Goal: Information Seeking & Learning: Check status

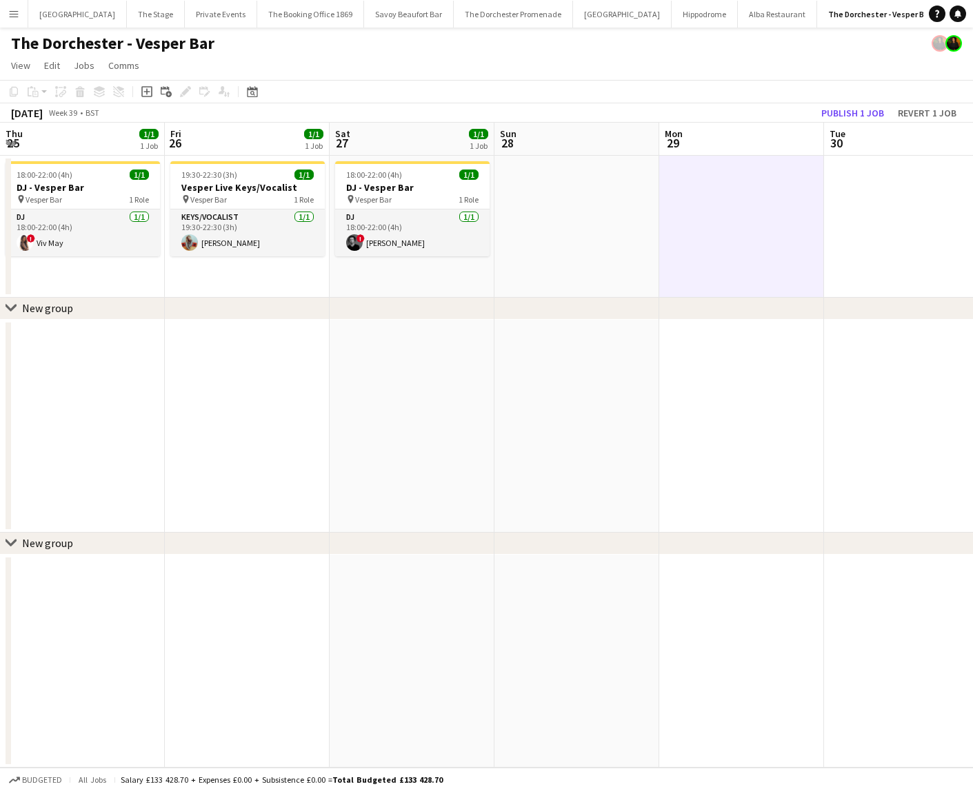
scroll to position [0, 427]
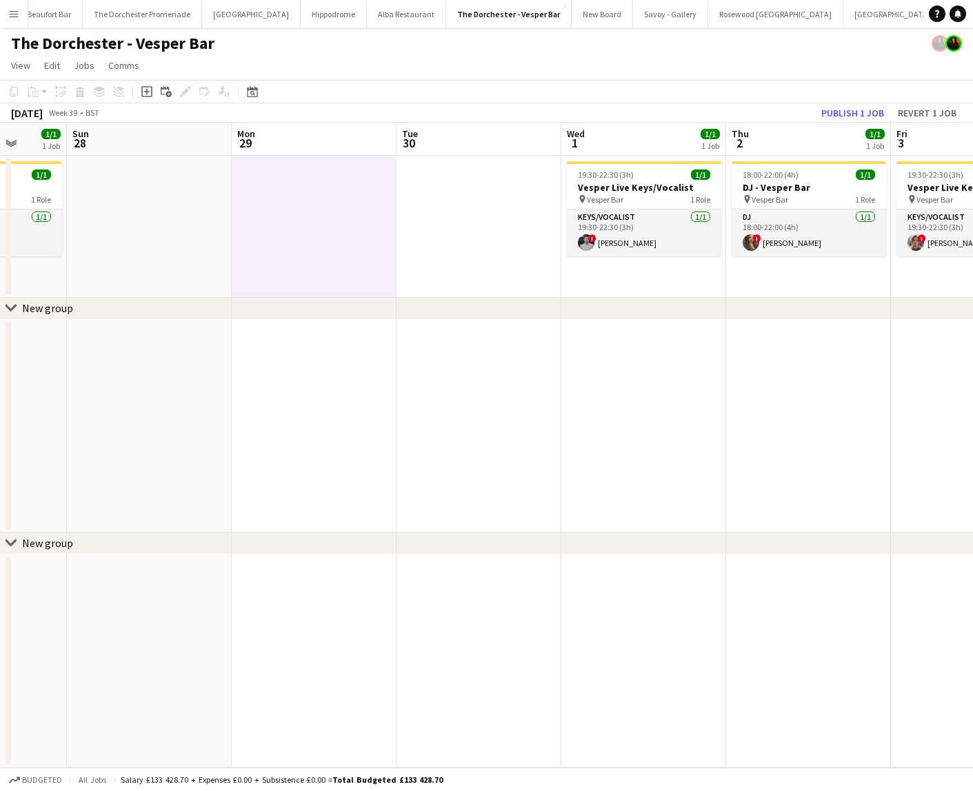
click at [16, 14] on app-icon "Menu" at bounding box center [13, 13] width 11 height 11
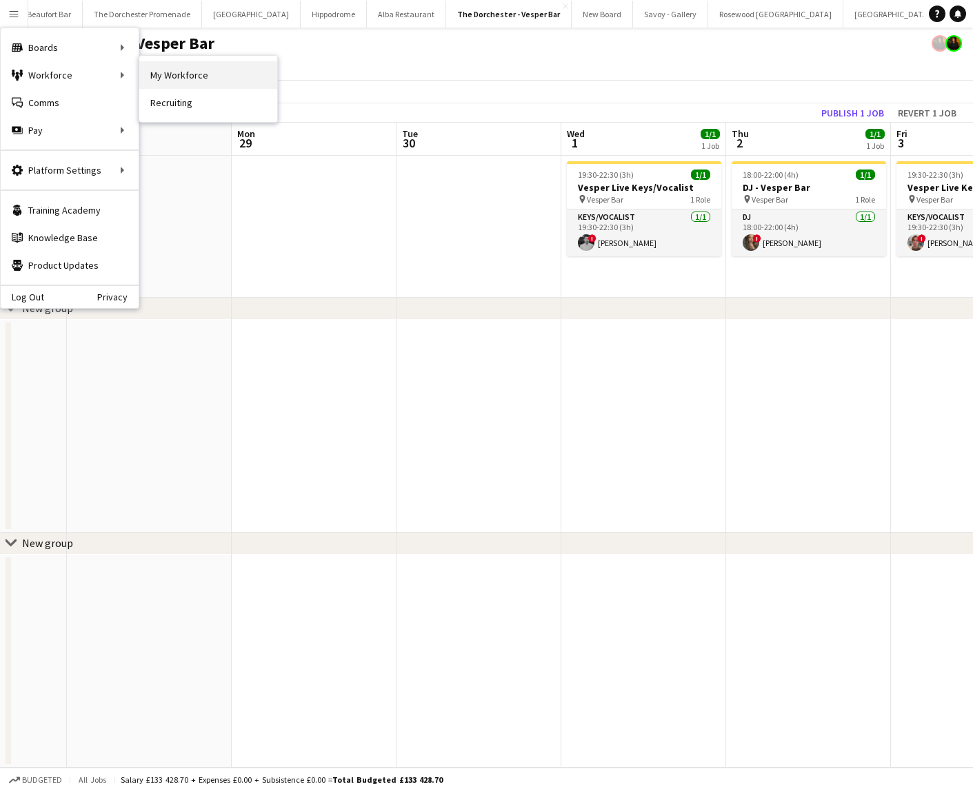
click at [170, 63] on link "My Workforce" at bounding box center [208, 75] width 138 height 28
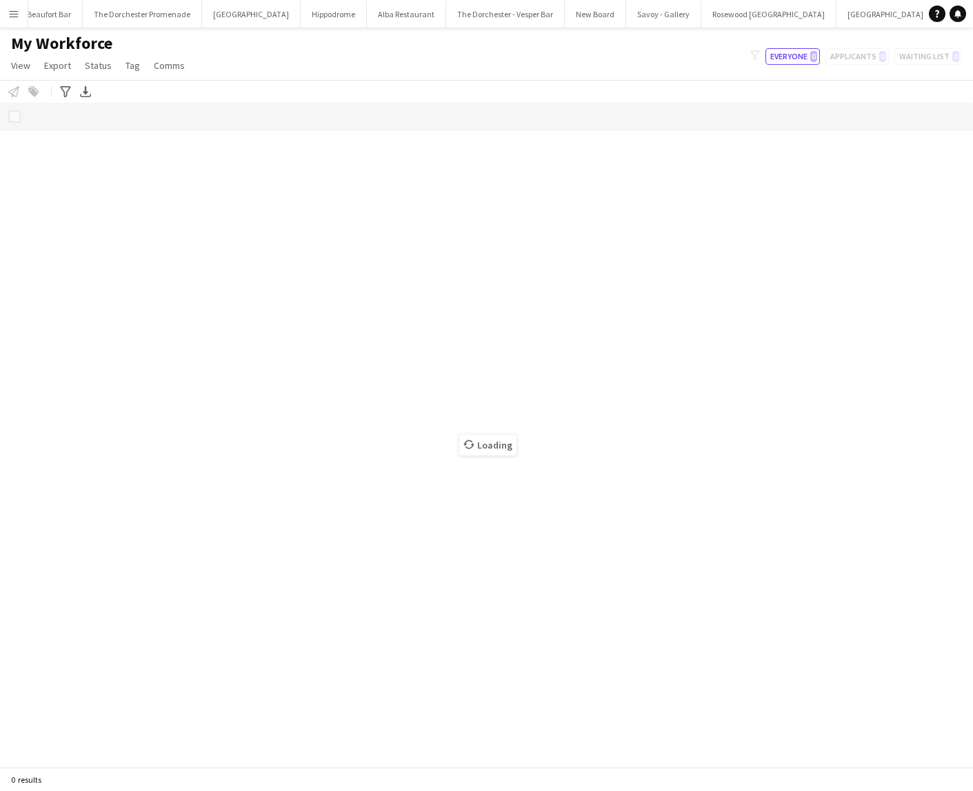
scroll to position [0, 368]
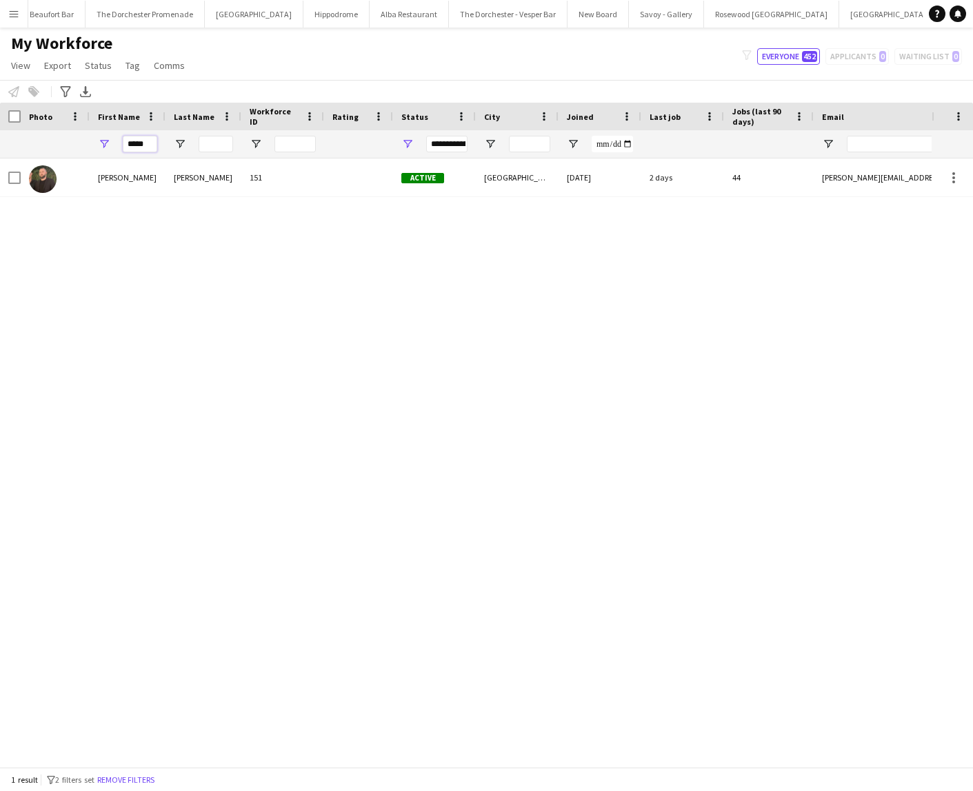
click at [143, 144] on input "*****" at bounding box center [140, 144] width 34 height 17
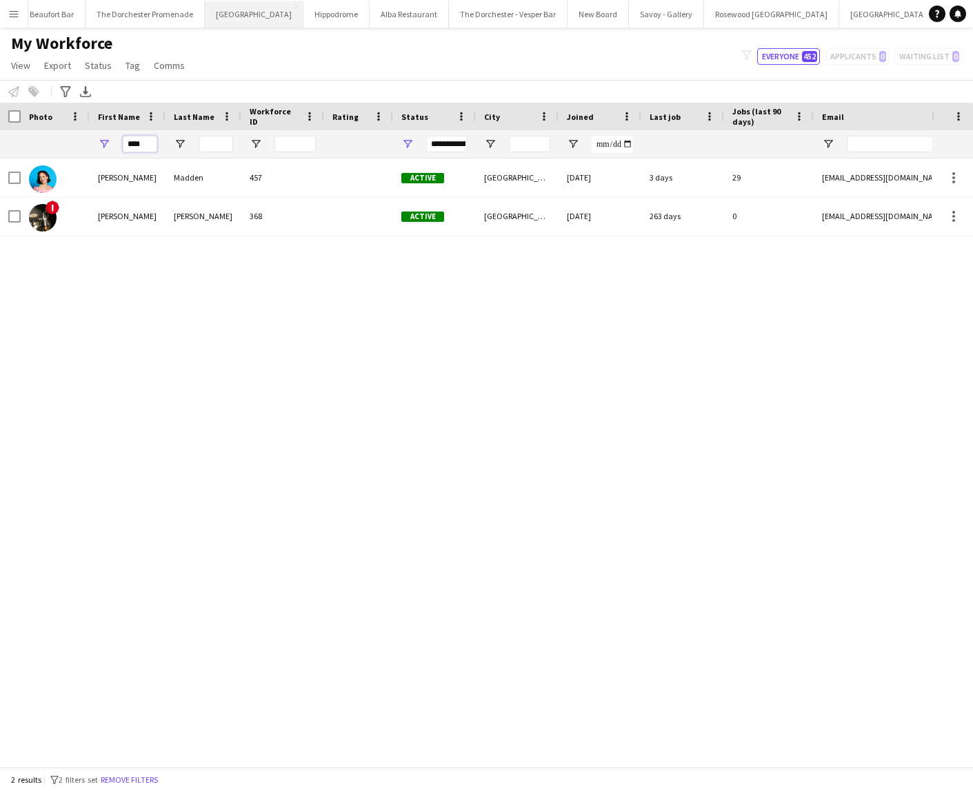
type input "****"
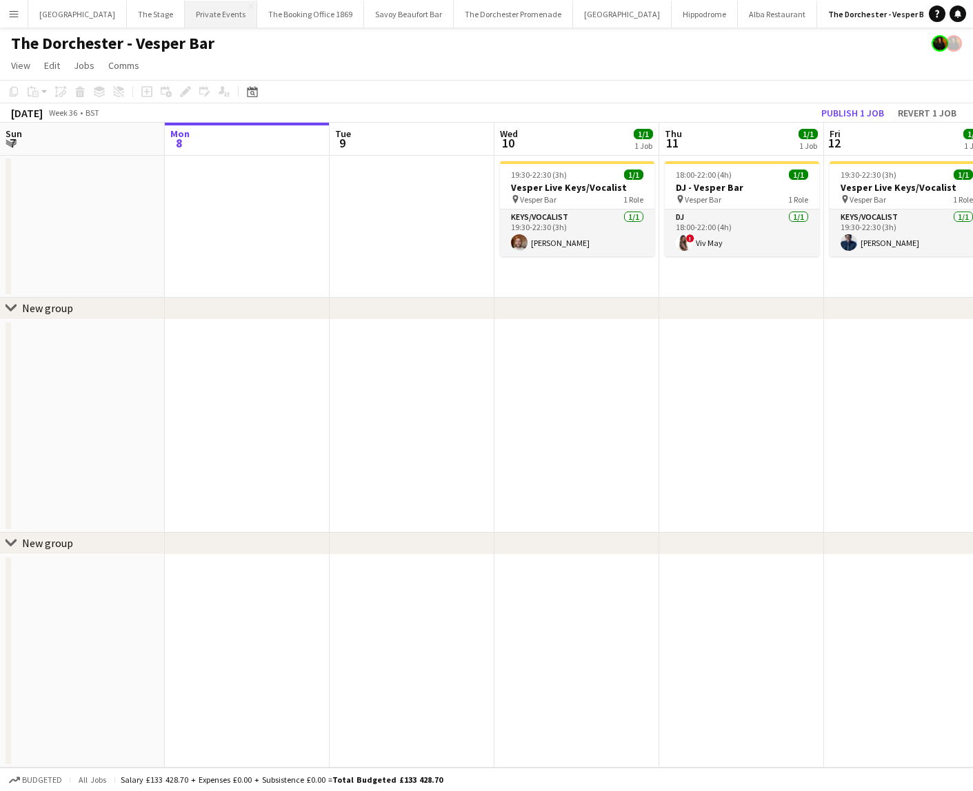
click at [185, 15] on button "Private Events Close" at bounding box center [221, 14] width 72 height 27
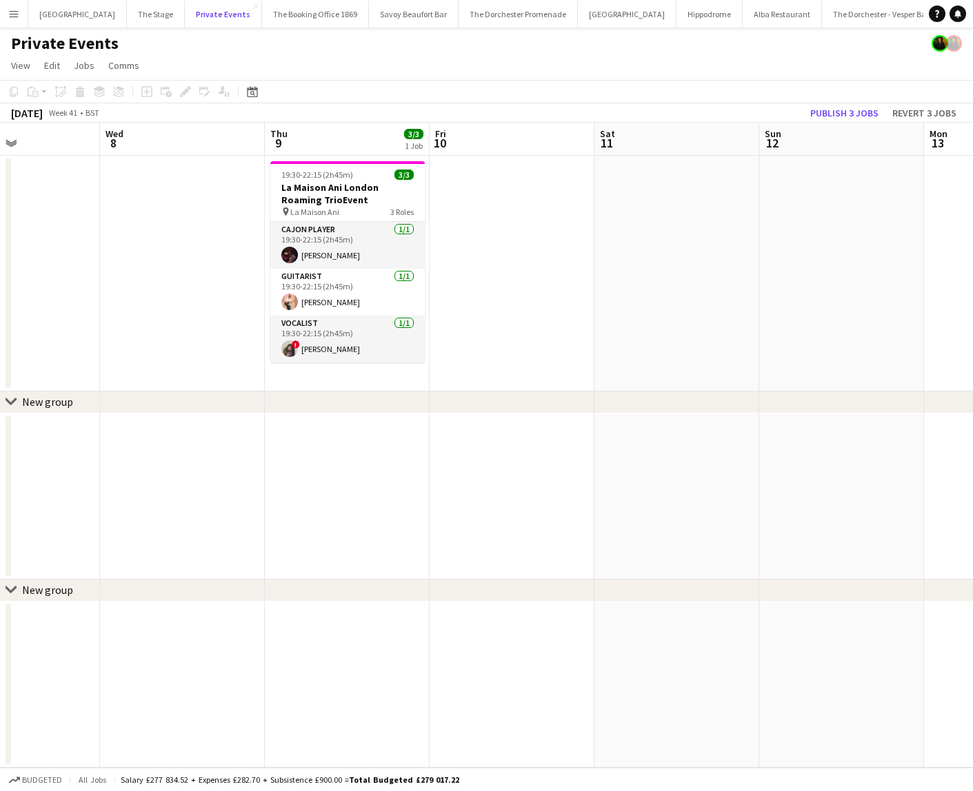
scroll to position [0, 562]
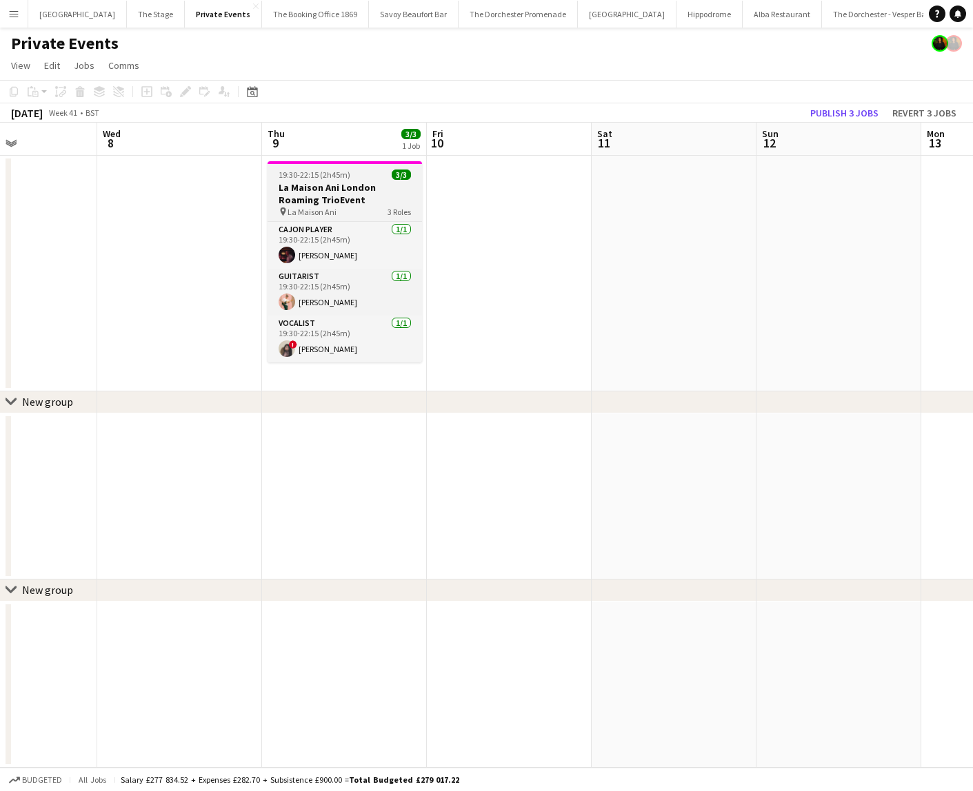
click at [340, 187] on h3 "La Maison Ani London Roaming TrioEvent" at bounding box center [344, 193] width 154 height 25
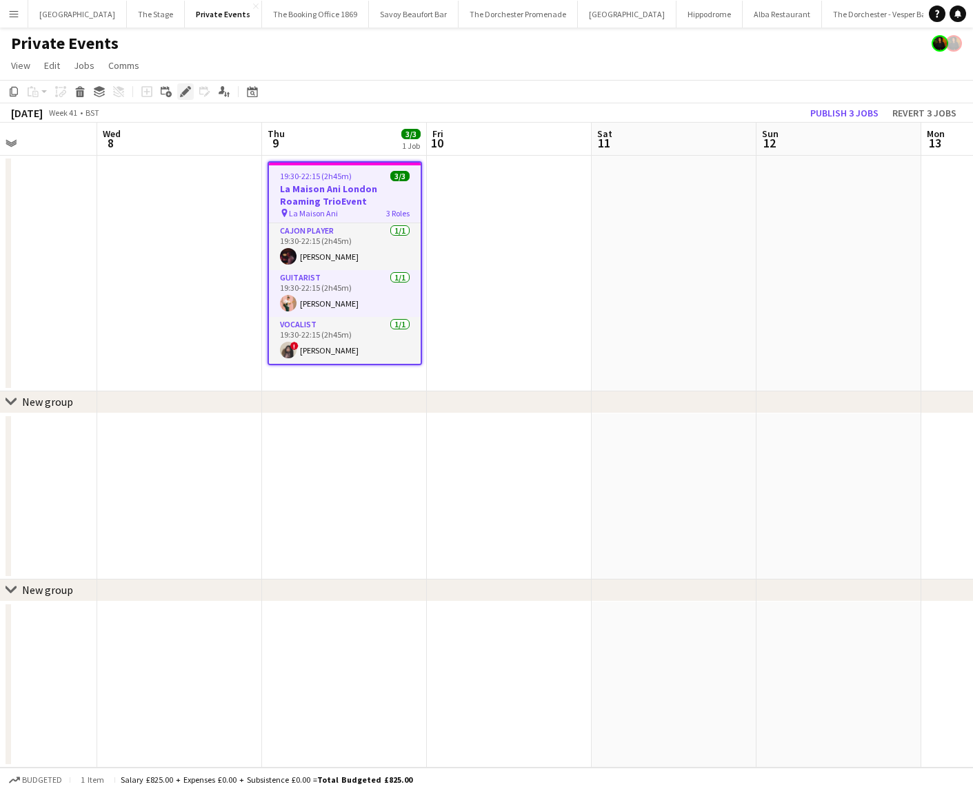
click at [182, 89] on icon "Edit" at bounding box center [185, 91] width 11 height 11
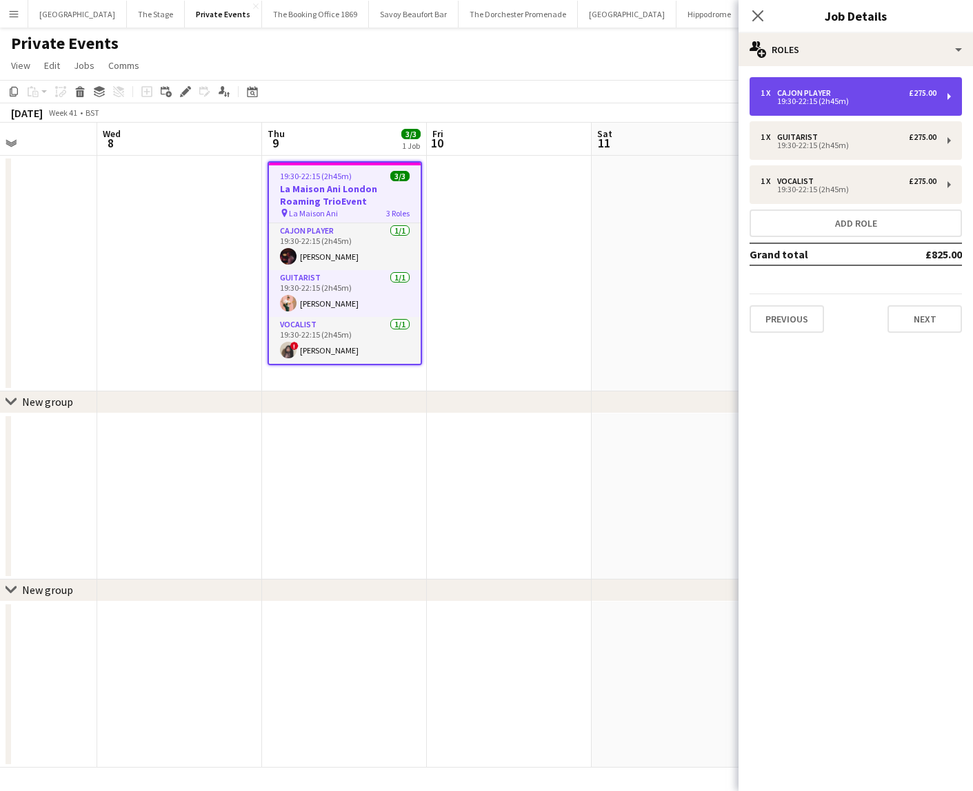
click at [822, 94] on div "Cajon Player" at bounding box center [806, 93] width 59 height 10
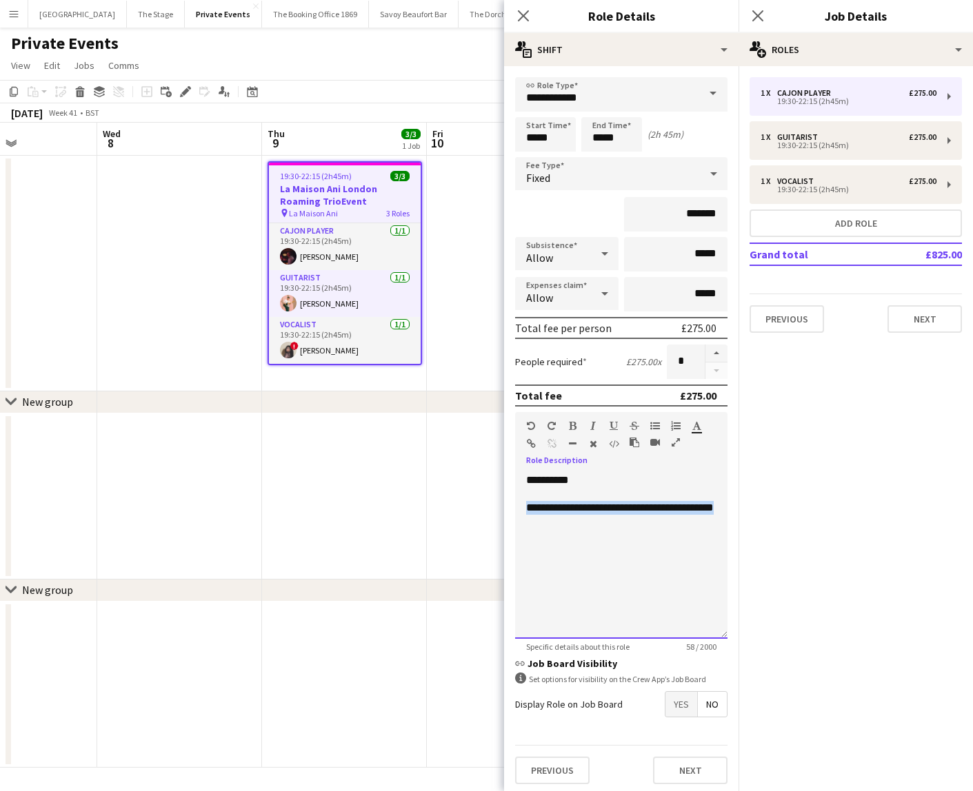
drag, startPoint x: 722, startPoint y: 505, endPoint x: 495, endPoint y: 504, distance: 227.5
click at [495, 504] on body "Menu Boards Boards Boards All jobs Status Workforce Workforce My Workforce Recr…" at bounding box center [486, 395] width 973 height 791
copy div "**********"
click at [913, 320] on button "Next" at bounding box center [924, 319] width 74 height 28
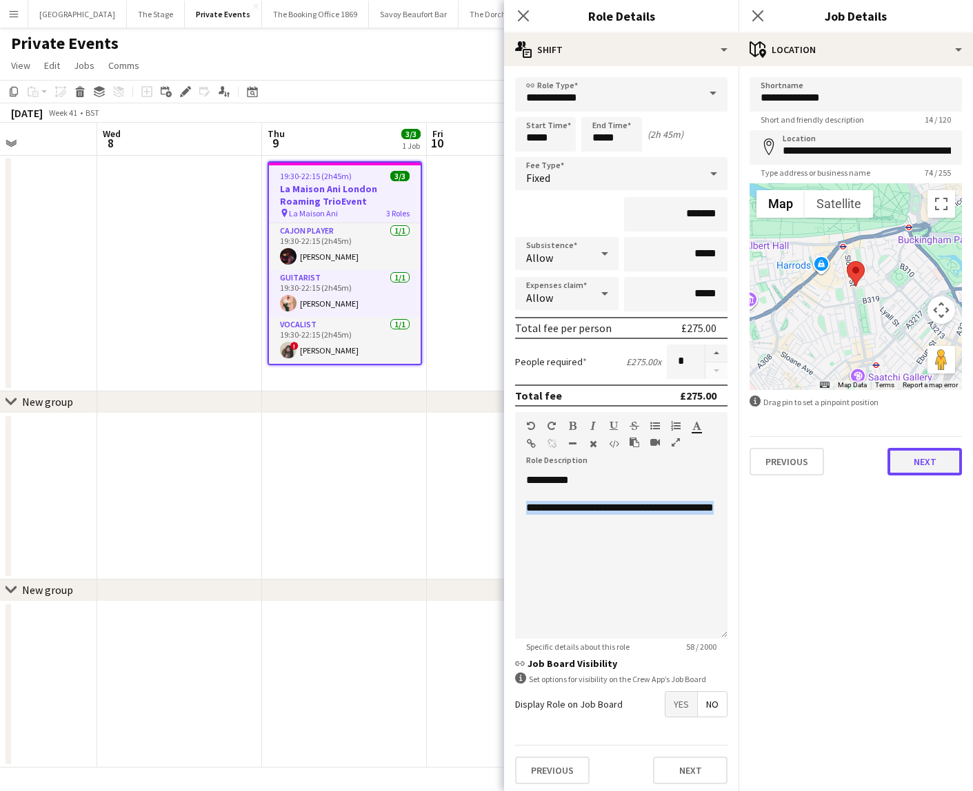
click at [913, 469] on button "Next" at bounding box center [924, 462] width 74 height 28
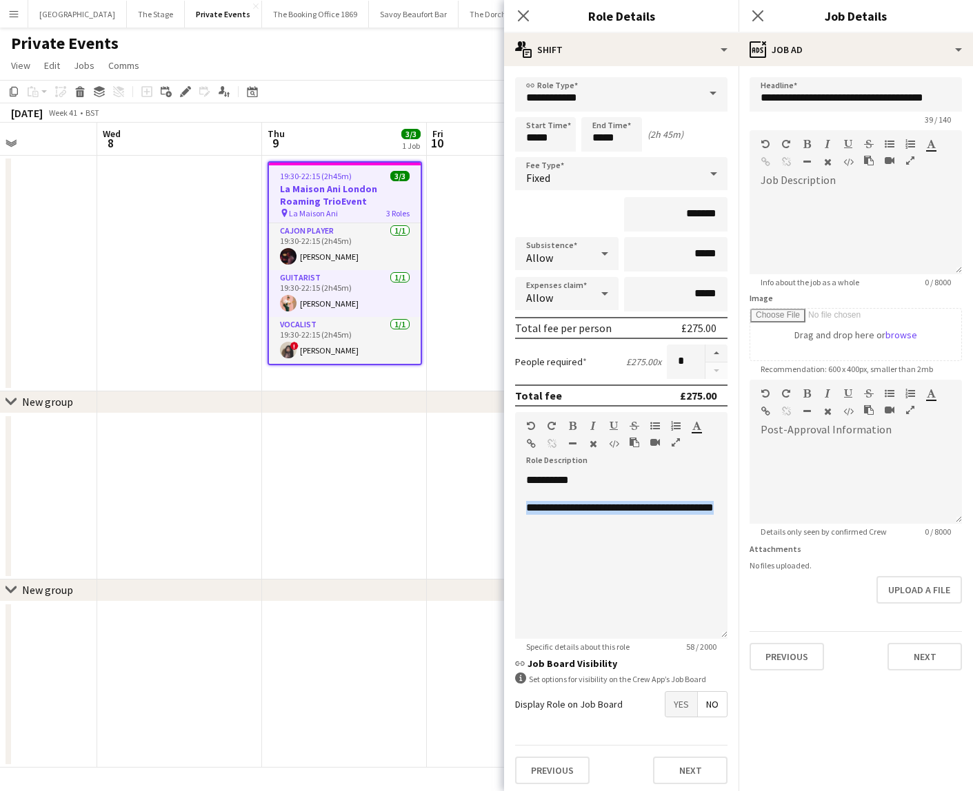
copy div "**********"
click at [331, 298] on app-card-role "Guitarist [DATE] 19:30-22:15 (2h45m) [PERSON_NAME]" at bounding box center [345, 293] width 152 height 47
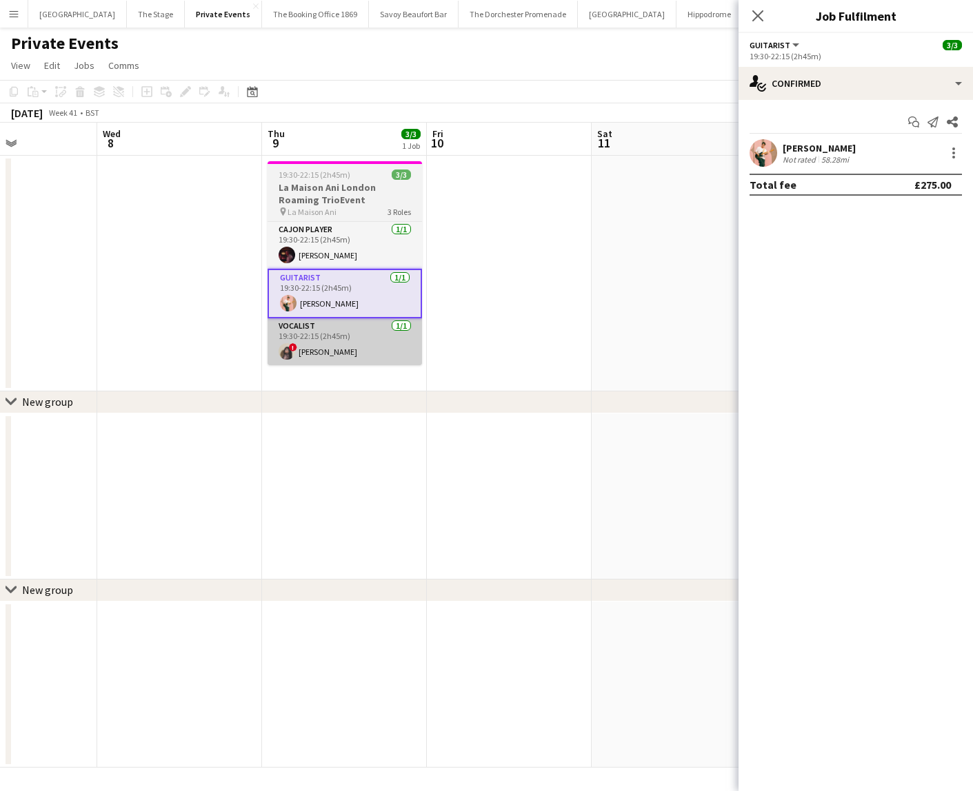
click at [340, 348] on app-card-role "Vocalist [DATE] 19:30-22:15 (2h45m) ! [PERSON_NAME]" at bounding box center [344, 341] width 154 height 47
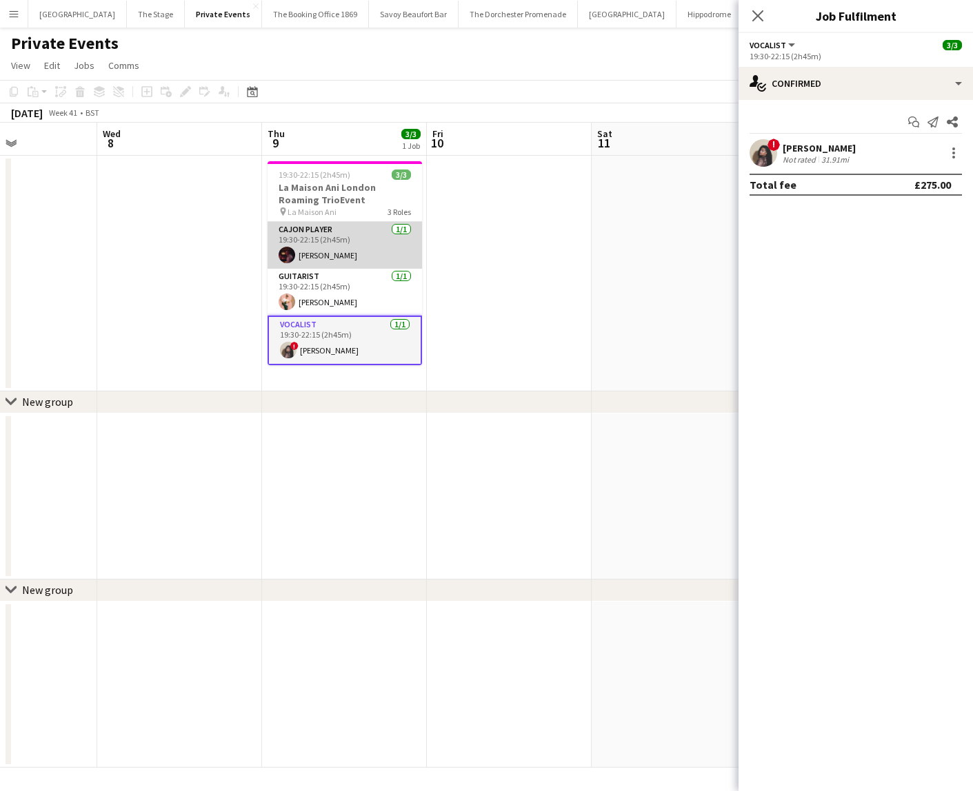
click at [314, 243] on app-card-role "Cajon Player [DATE] 19:30-22:15 (2h45m) [PERSON_NAME]" at bounding box center [344, 245] width 154 height 47
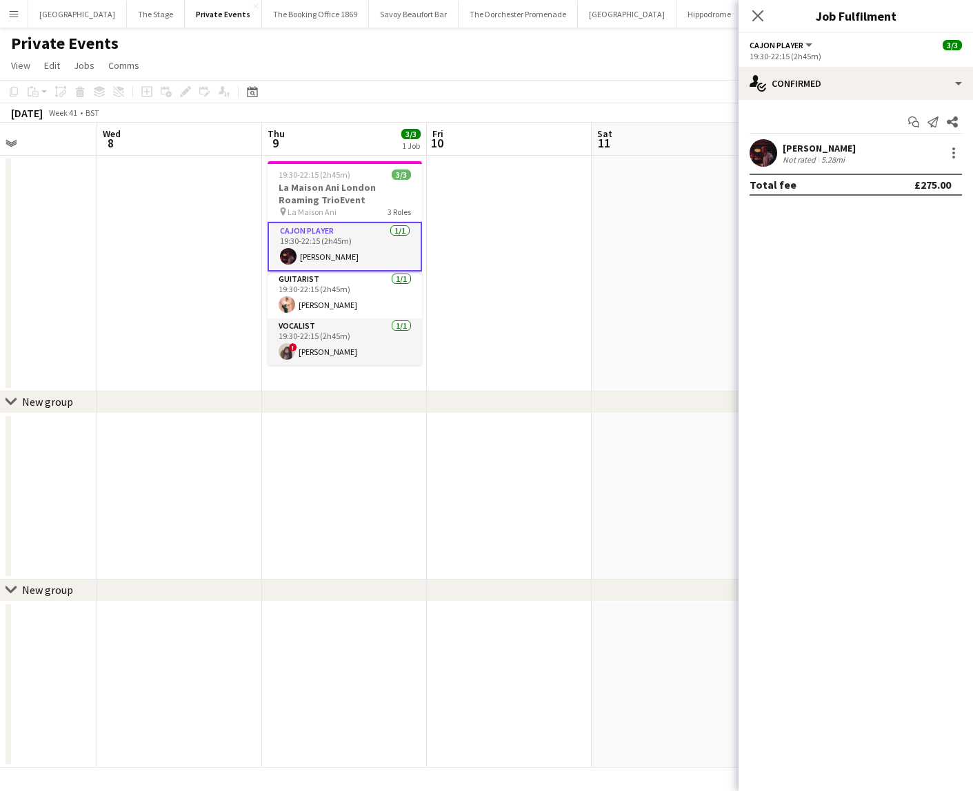
click at [498, 329] on app-date-cell at bounding box center [509, 274] width 165 height 236
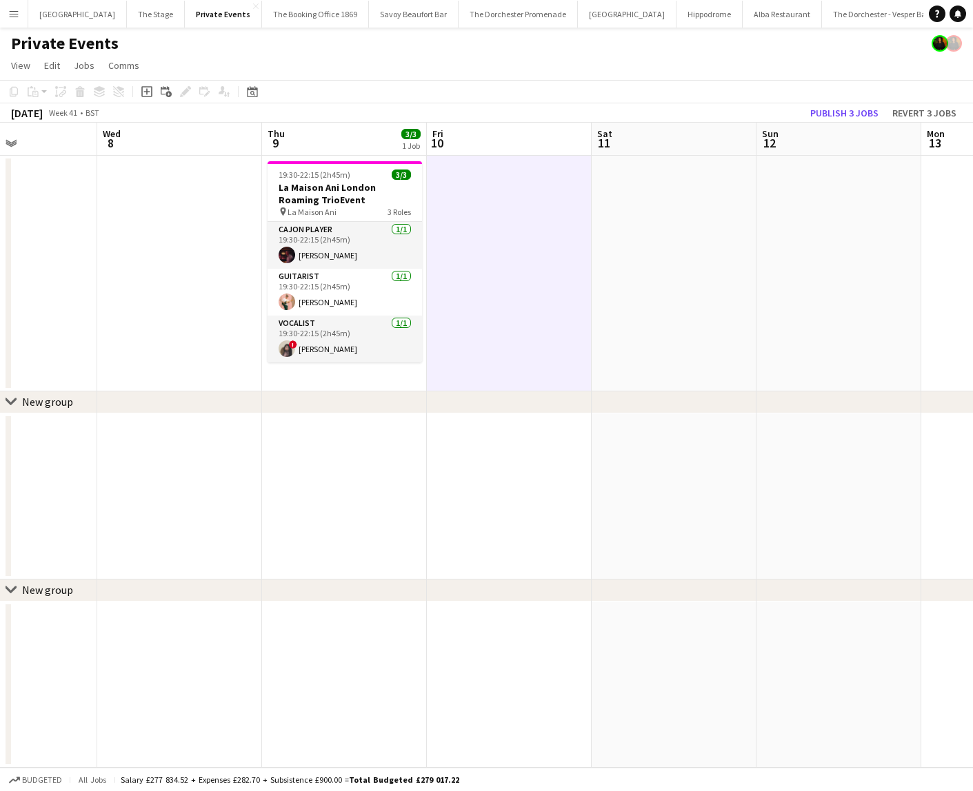
click at [499, 329] on app-date-cell at bounding box center [509, 274] width 165 height 236
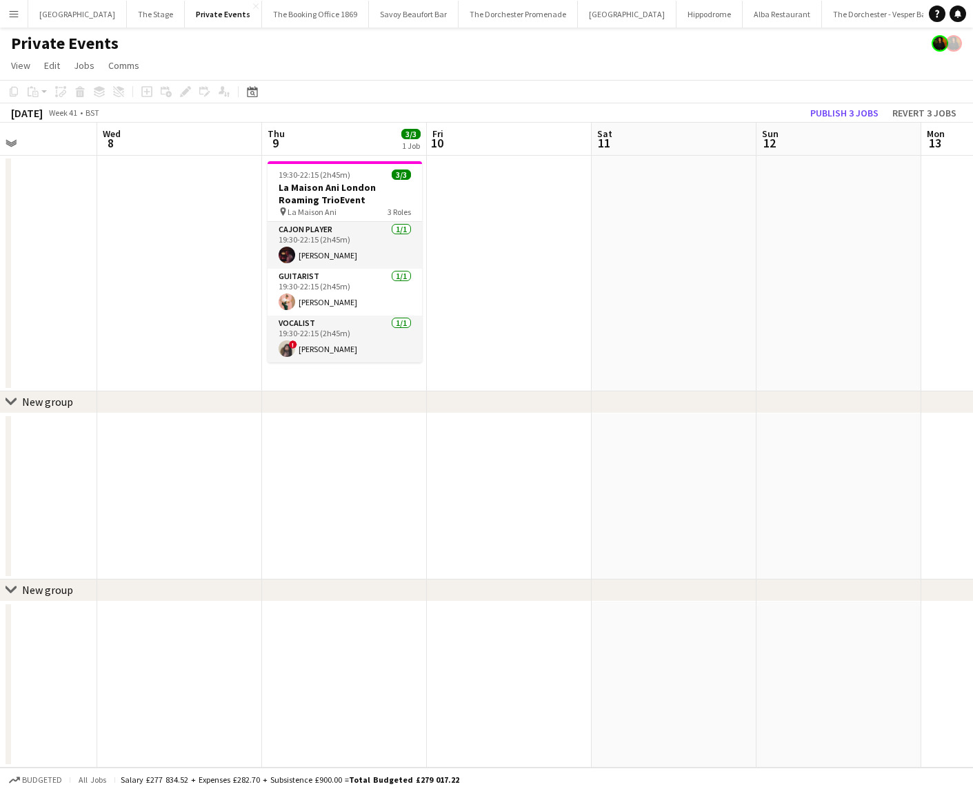
click at [332, 385] on app-date-cell "19:30-22:15 (2h45m) 3/3 La Maison Ani London Roaming TrioEvent pin La Maison An…" at bounding box center [344, 274] width 165 height 236
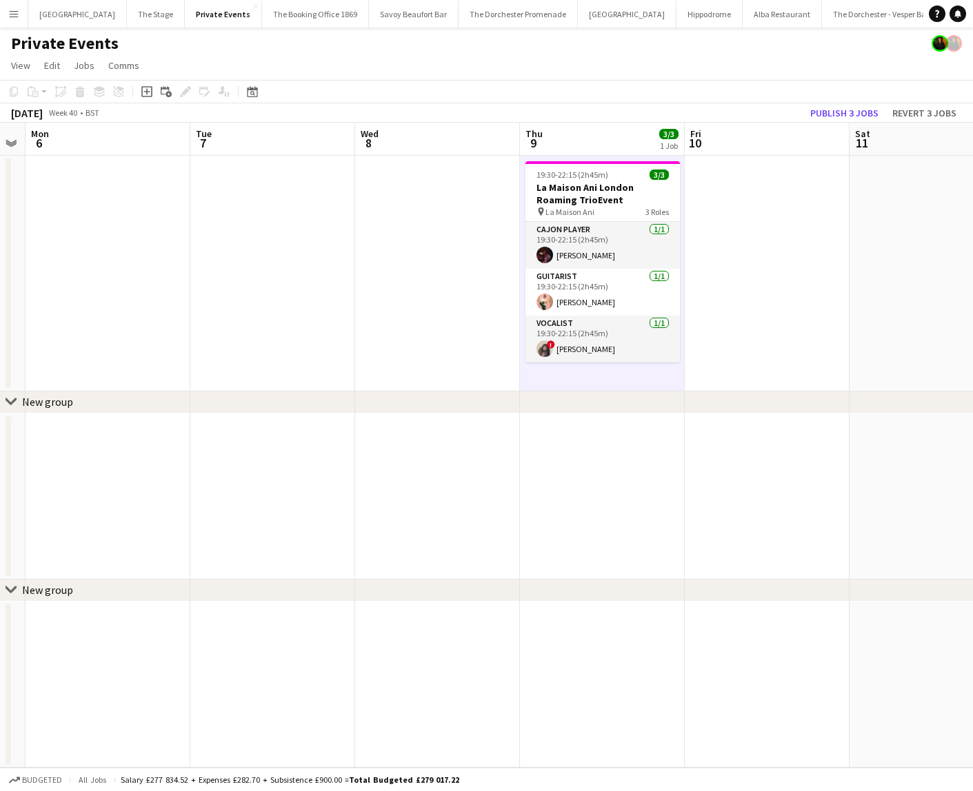
scroll to position [0, 470]
click at [581, 293] on app-card-role "Guitarist [DATE] 19:30-22:15 (2h45m) [PERSON_NAME]" at bounding box center [601, 292] width 154 height 47
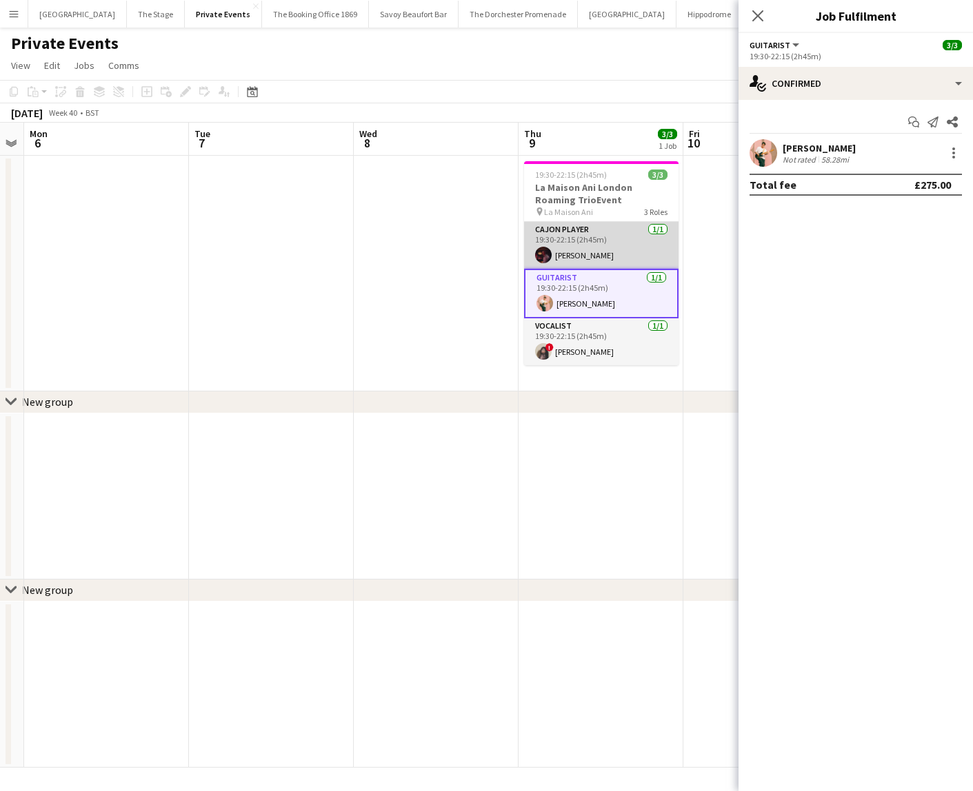
click at [576, 258] on app-card-role "Cajon Player [DATE] 19:30-22:15 (2h45m) [PERSON_NAME]" at bounding box center [601, 245] width 154 height 47
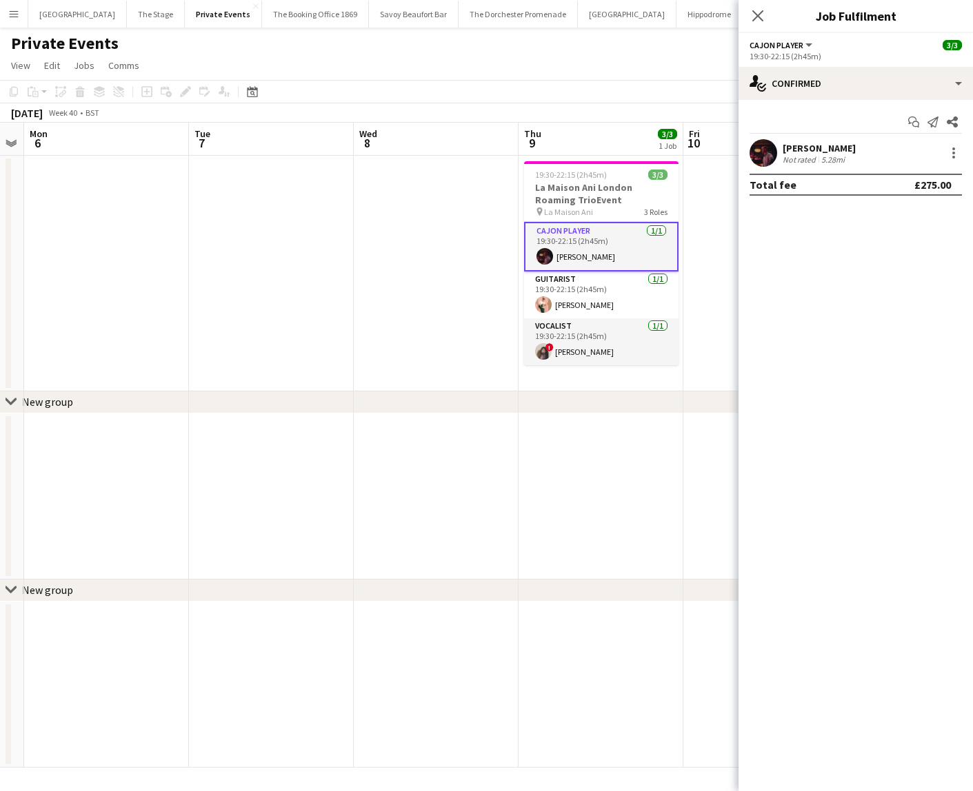
click at [558, 370] on app-date-cell "19:30-22:15 (2h45m) 3/3 La Maison Ani London Roaming TrioEvent pin La Maison An…" at bounding box center [600, 274] width 165 height 236
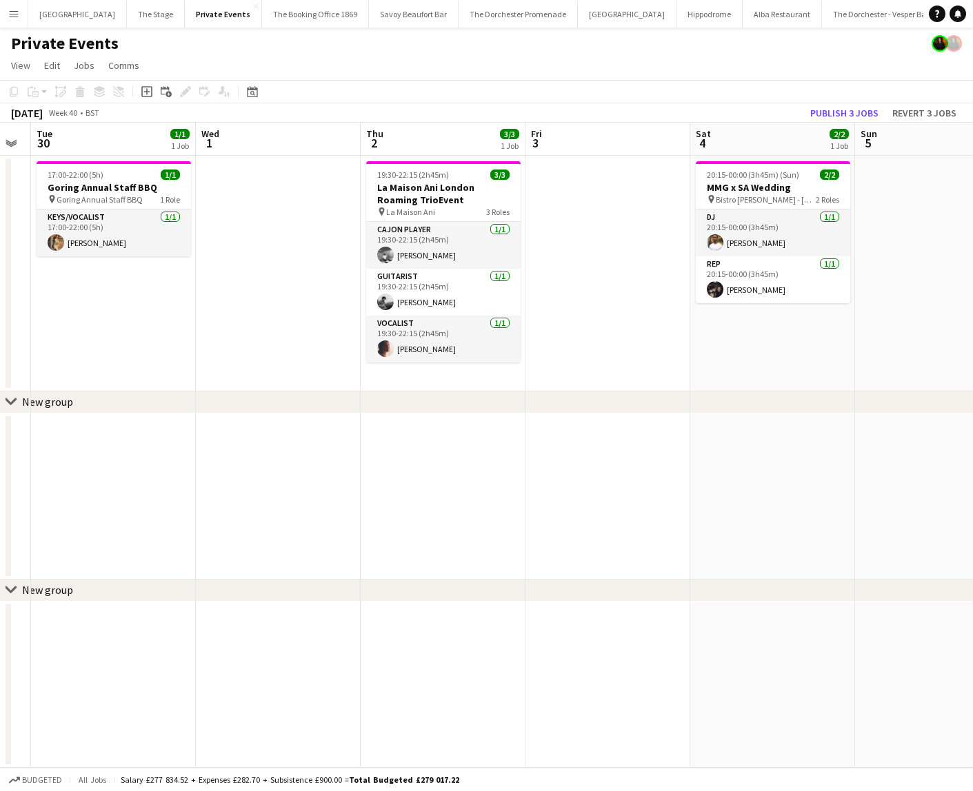
scroll to position [0, 298]
click at [416, 241] on app-card-role "Cajon Player [DATE] 19:30-22:15 (2h45m) [PERSON_NAME]" at bounding box center [443, 245] width 154 height 47
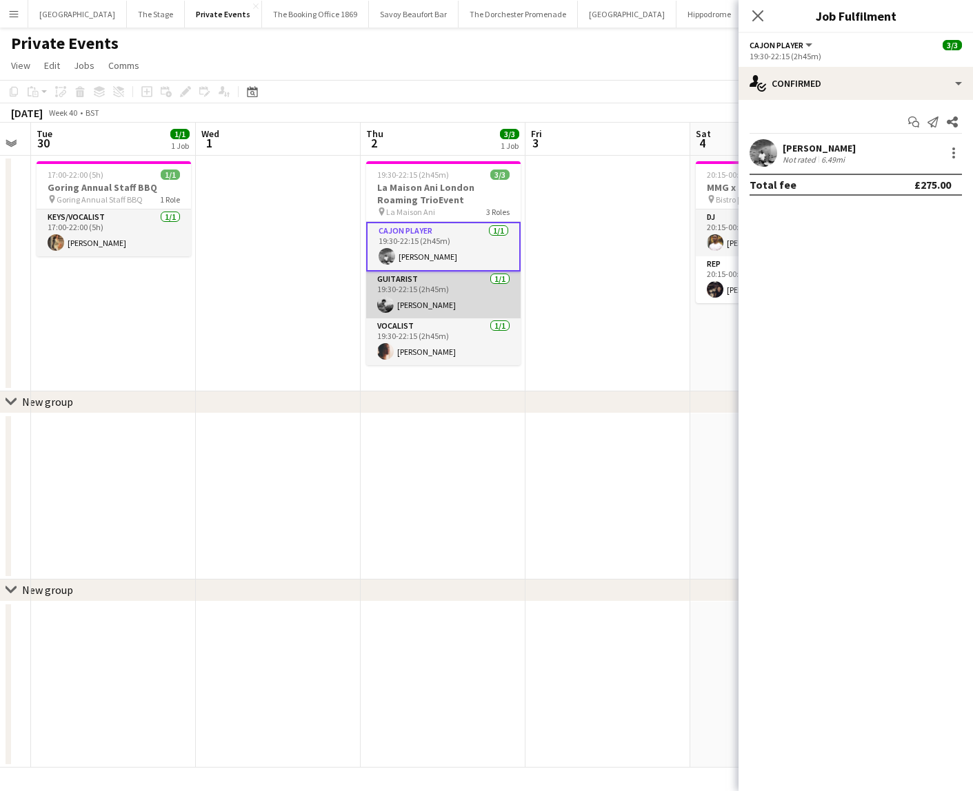
click at [415, 305] on app-card-role "Guitarist [DATE] 19:30-22:15 (2h45m) [PERSON_NAME]" at bounding box center [443, 295] width 154 height 47
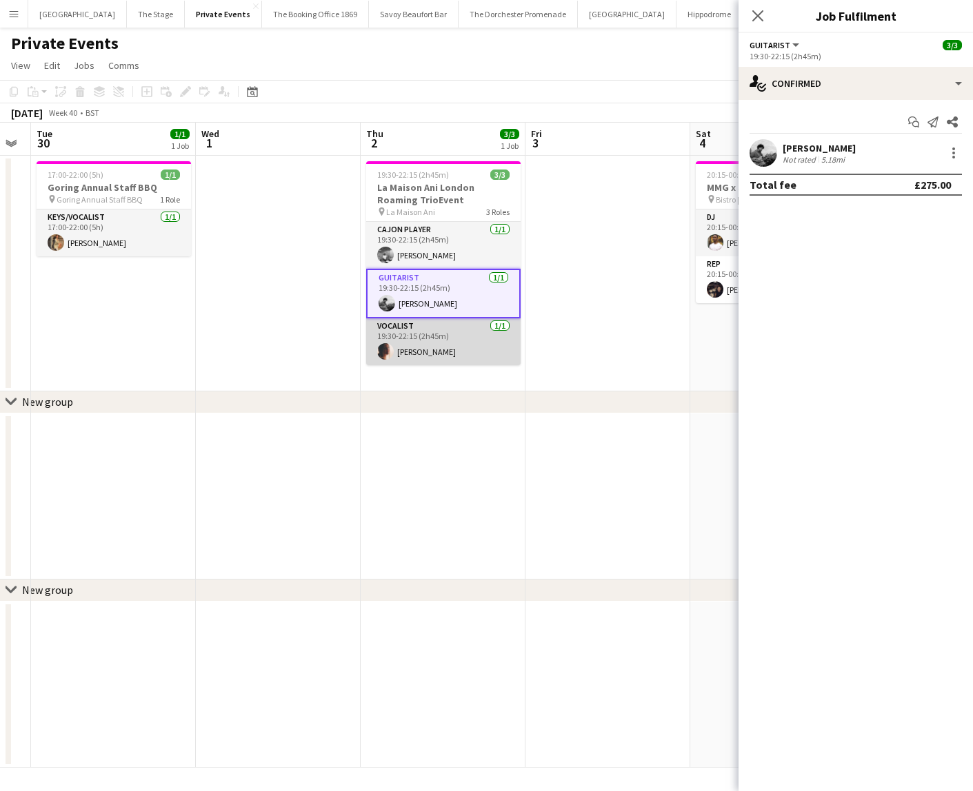
click at [415, 343] on app-card-role "Vocalist [DATE] 19:30-22:15 (2h45m) [PERSON_NAME]" at bounding box center [443, 341] width 154 height 47
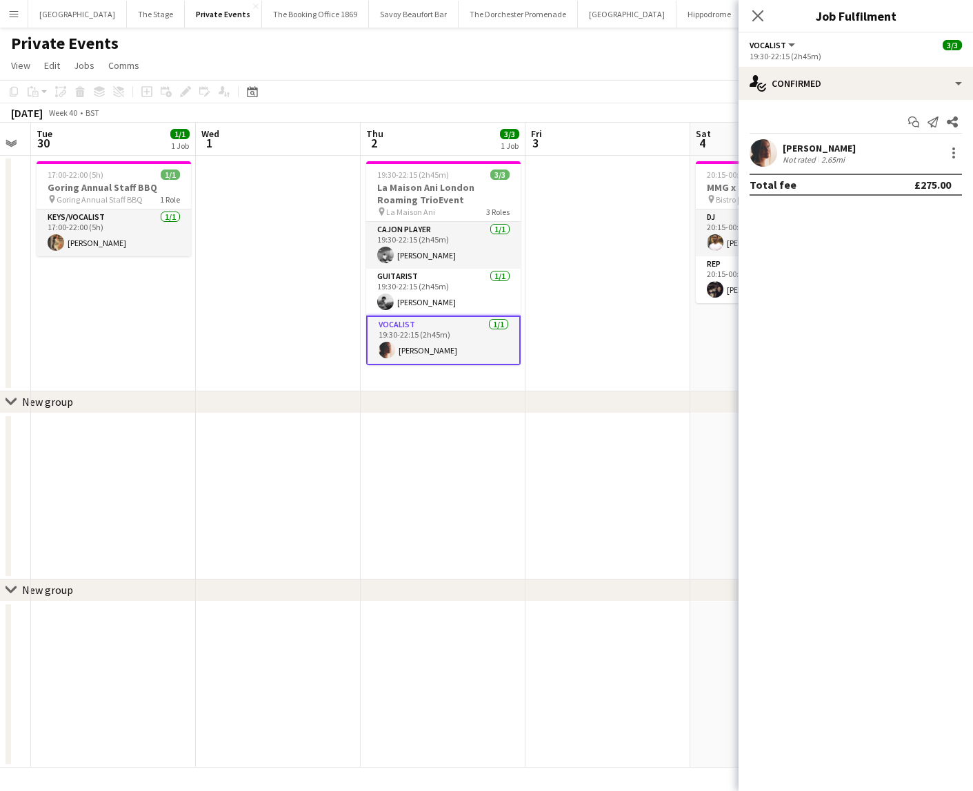
click at [409, 389] on app-date-cell "19:30-22:15 (2h45m) 3/3 La Maison Ani London Roaming TrioEvent pin La Maison An…" at bounding box center [442, 274] width 165 height 236
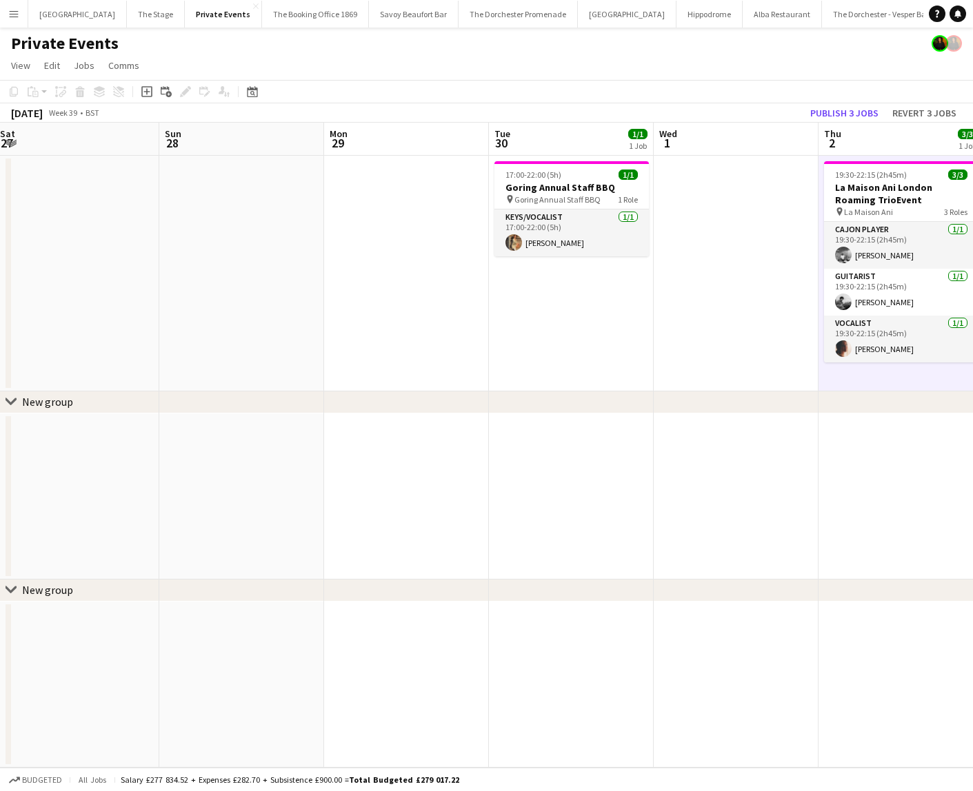
scroll to position [0, 335]
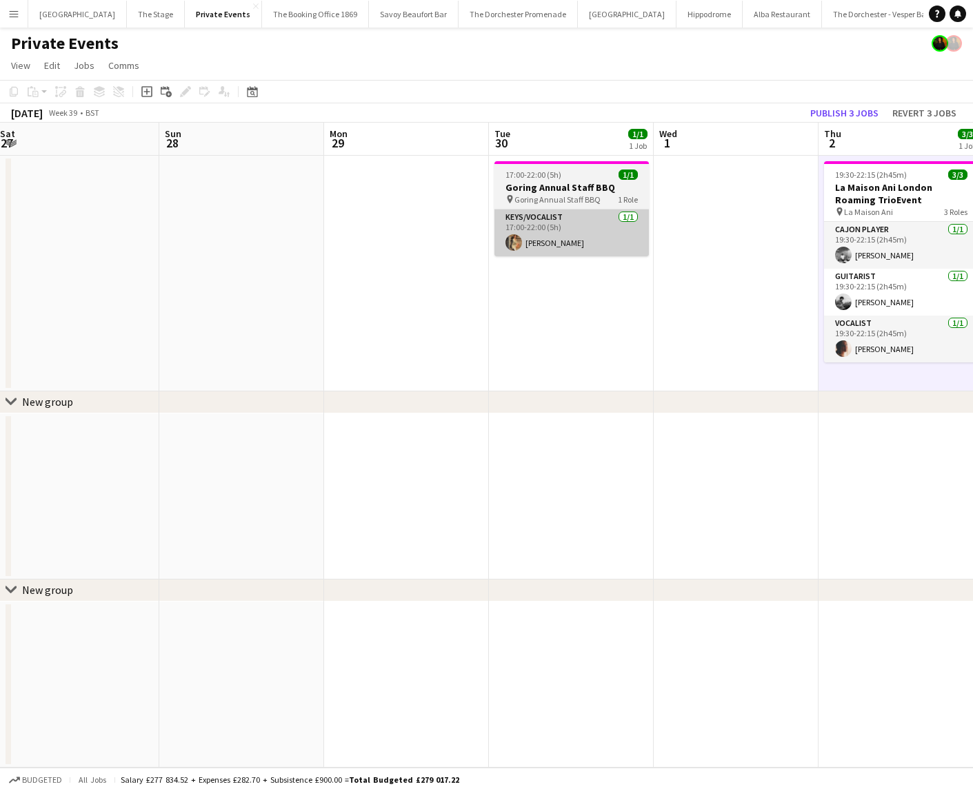
click at [559, 237] on app-card-role "Keys/Vocalist [DATE] 17:00-22:00 (5h) [PERSON_NAME]" at bounding box center [571, 233] width 154 height 47
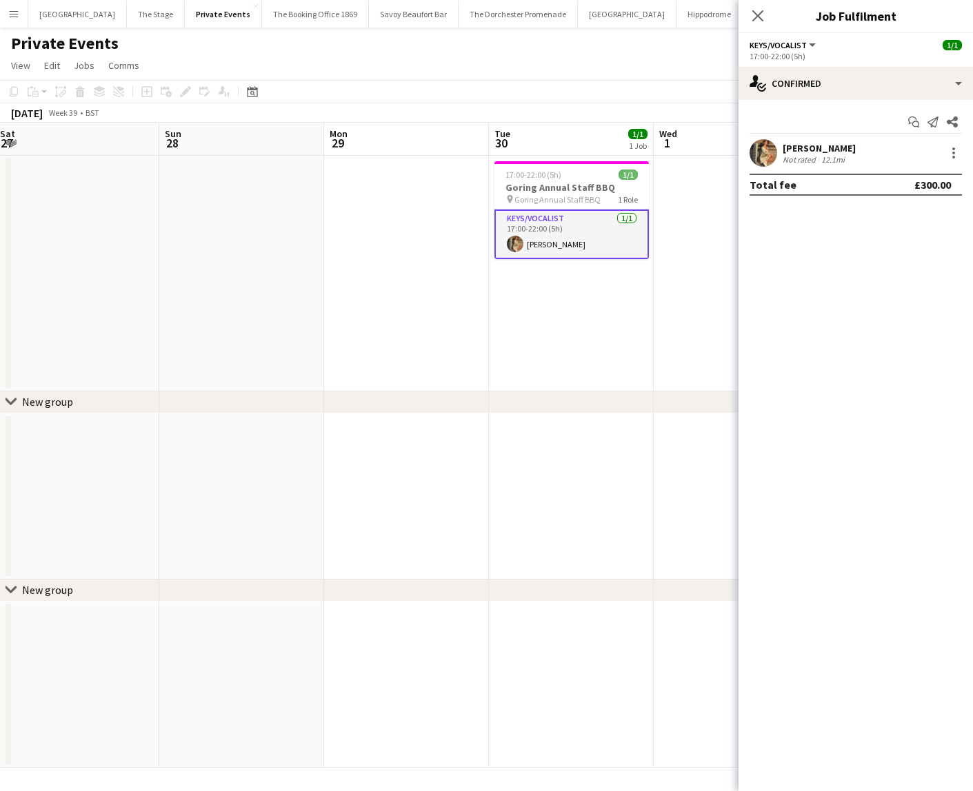
click at [554, 306] on app-date-cell "17:00-22:00 (5h) 1/1 Goring Annual Staff BBQ pin Goring Annual Staff BBQ 1 Role…" at bounding box center [571, 274] width 165 height 236
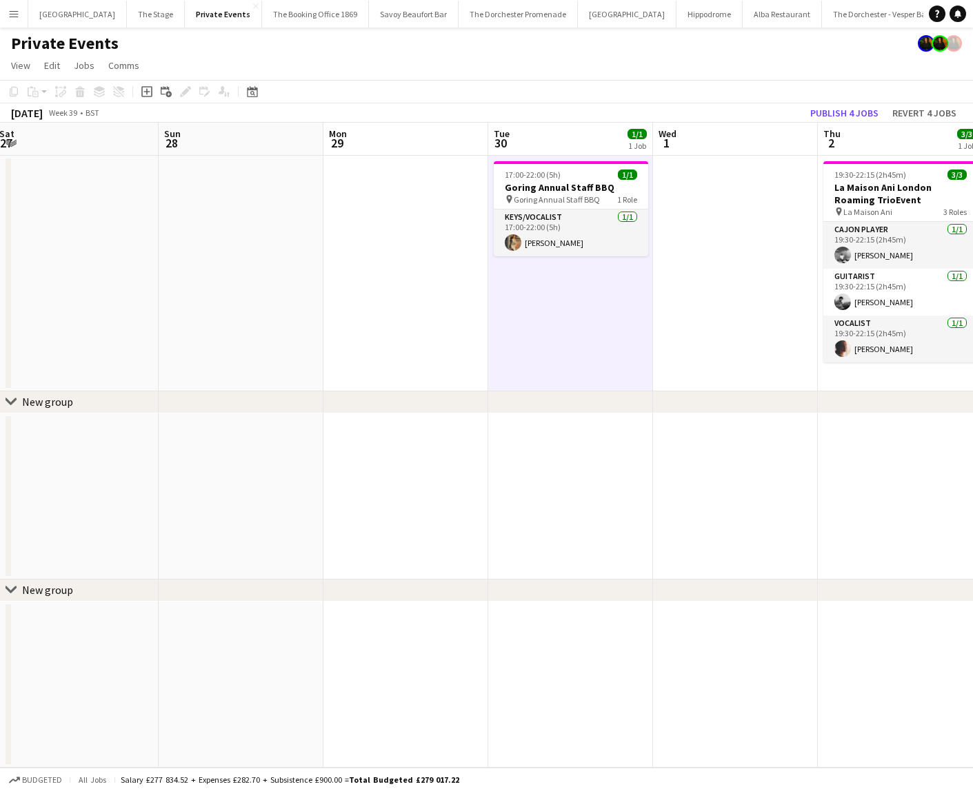
click at [389, 246] on app-date-cell at bounding box center [405, 274] width 165 height 236
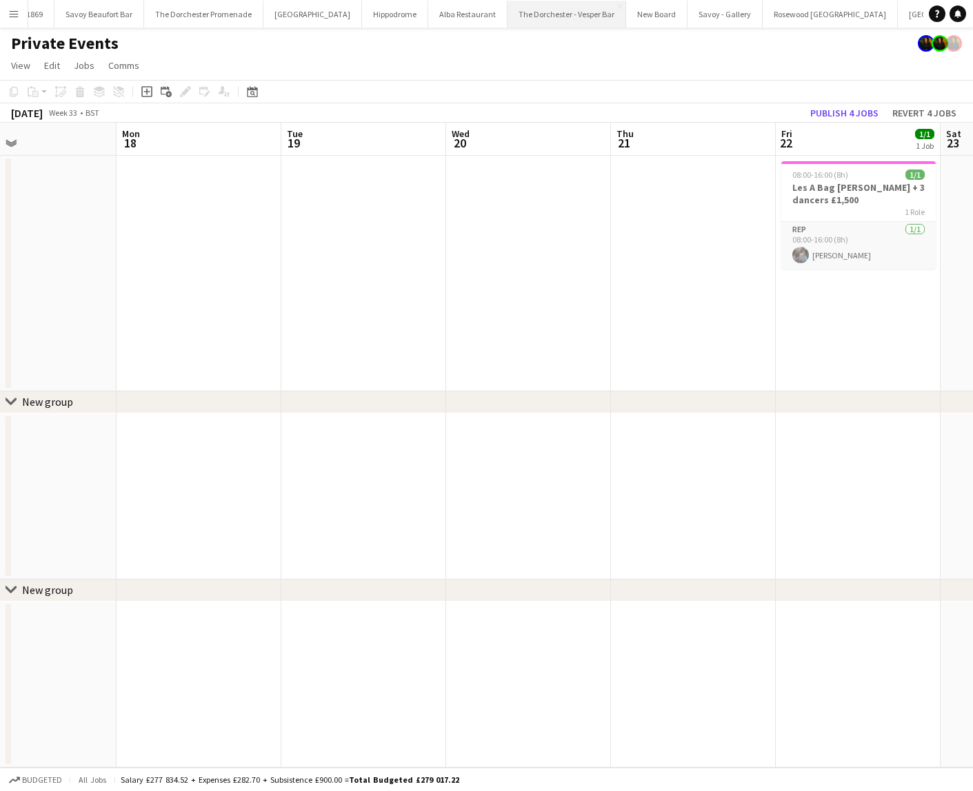
scroll to position [0, 369]
click at [842, 20] on button "Bicester village Close" at bounding box center [891, 14] width 99 height 27
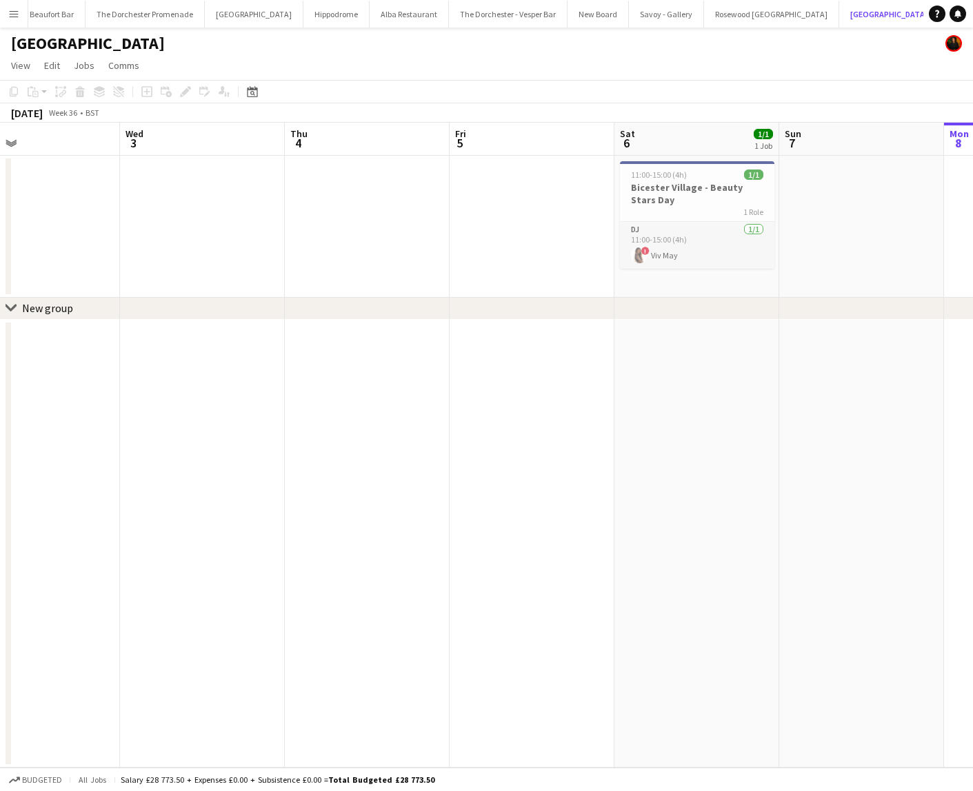
scroll to position [0, 402]
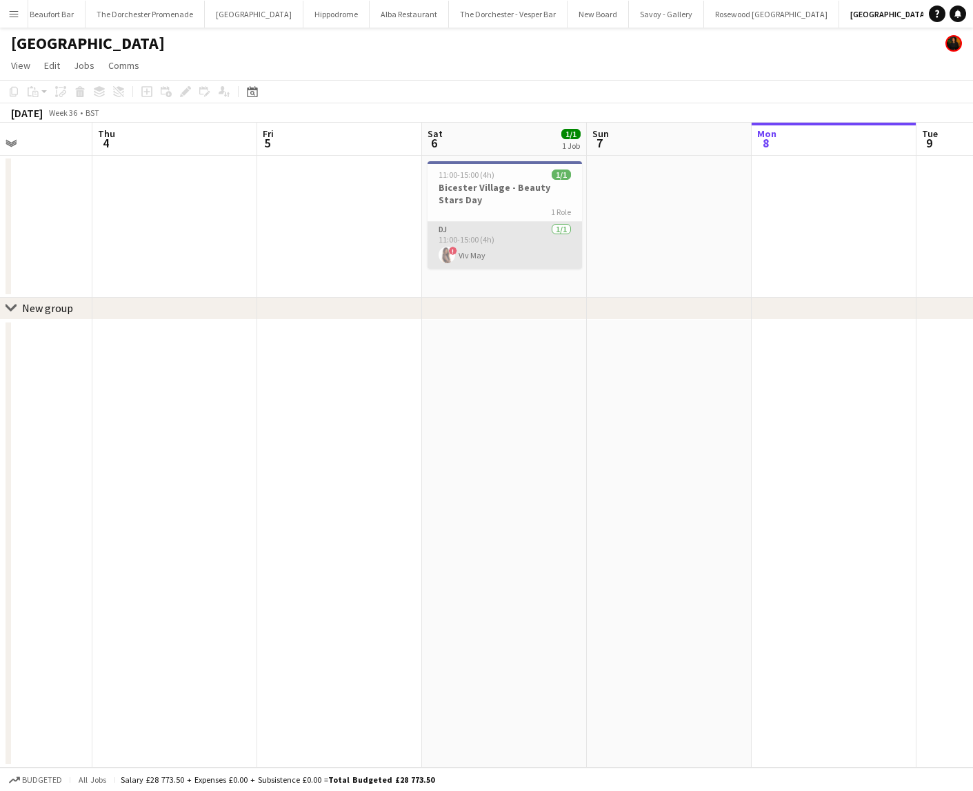
click at [491, 240] on app-card-role "DJ [DATE] 11:00-15:00 (4h) ! Viv May" at bounding box center [504, 245] width 154 height 47
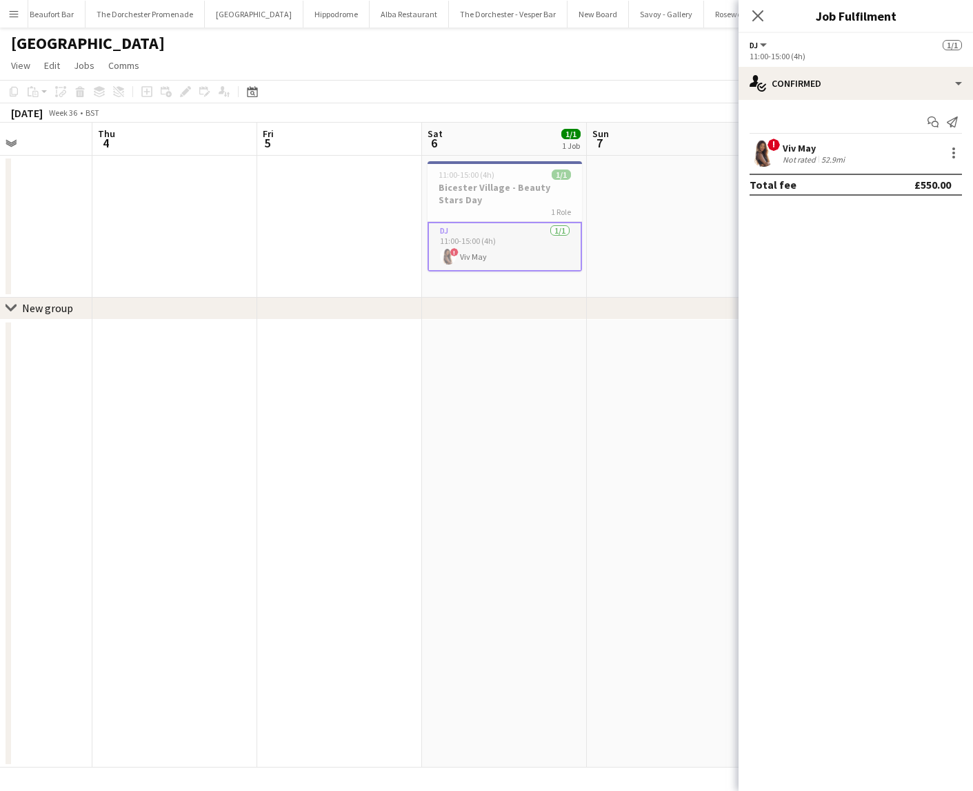
scroll to position [0, 395]
click at [280, 376] on app-calendar-viewport "Mon 1 Tue 2 Wed 3 Thu 4 Fri 5 Sat 6 1/1 1 Job Sun 7 Mon 8 Tue 9 Wed 10 Thu 11 1…" at bounding box center [486, 445] width 973 height 645
click at [12, 12] on app-icon "Menu" at bounding box center [13, 13] width 11 height 11
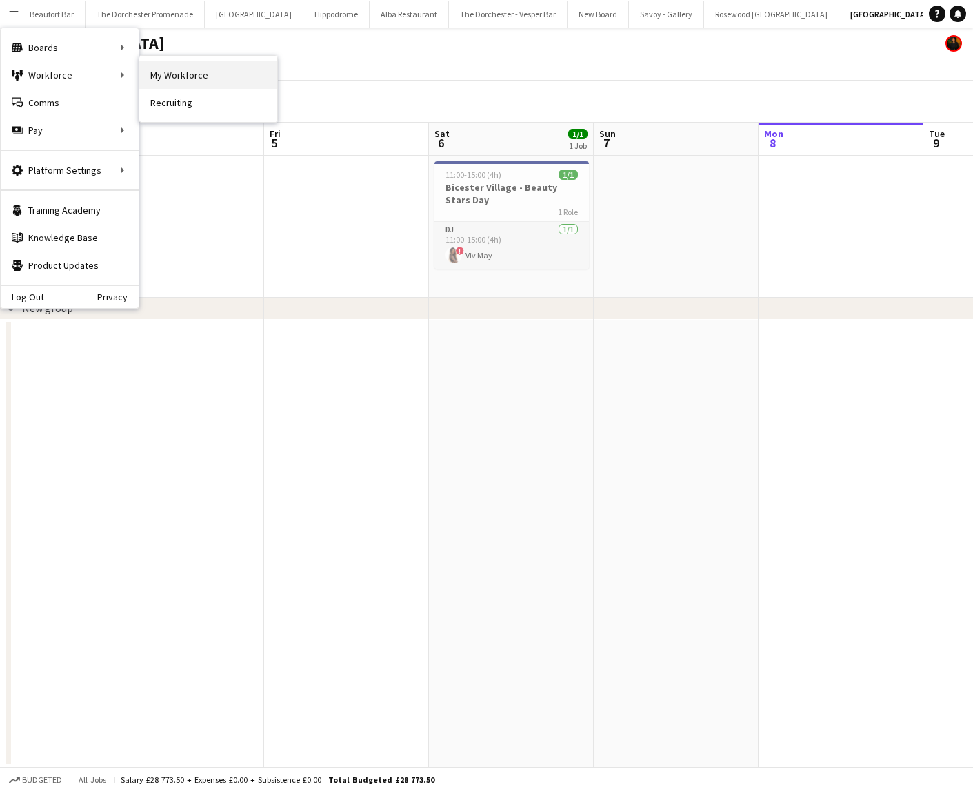
click at [196, 70] on link "My Workforce" at bounding box center [208, 75] width 138 height 28
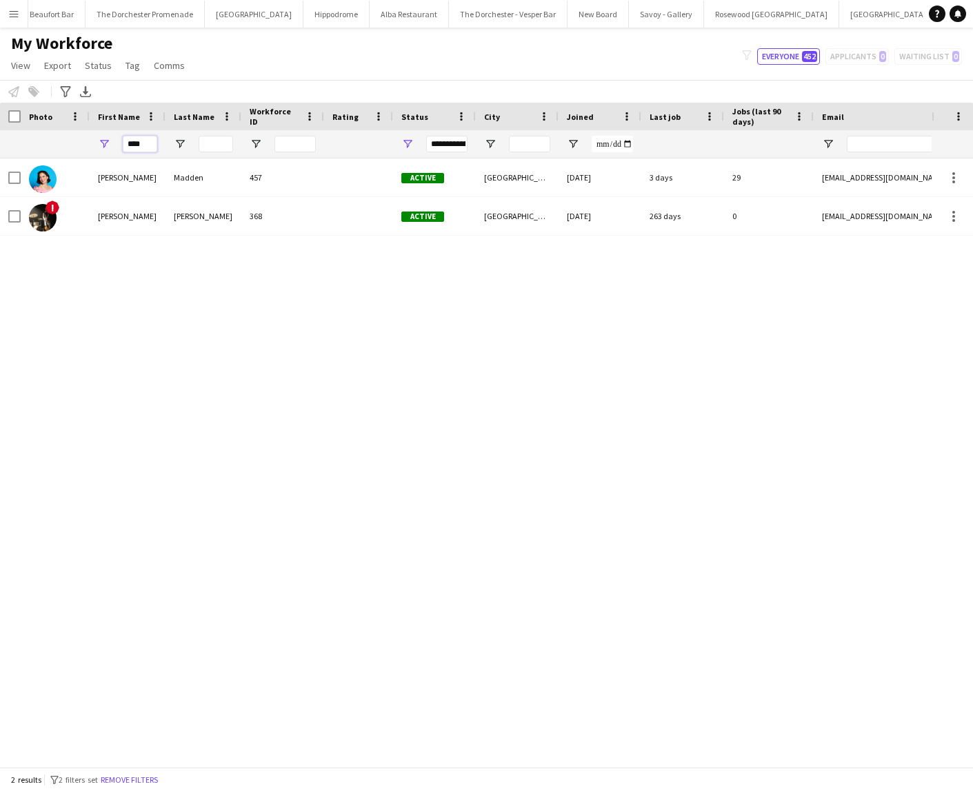
click at [137, 146] on input "****" at bounding box center [140, 144] width 34 height 17
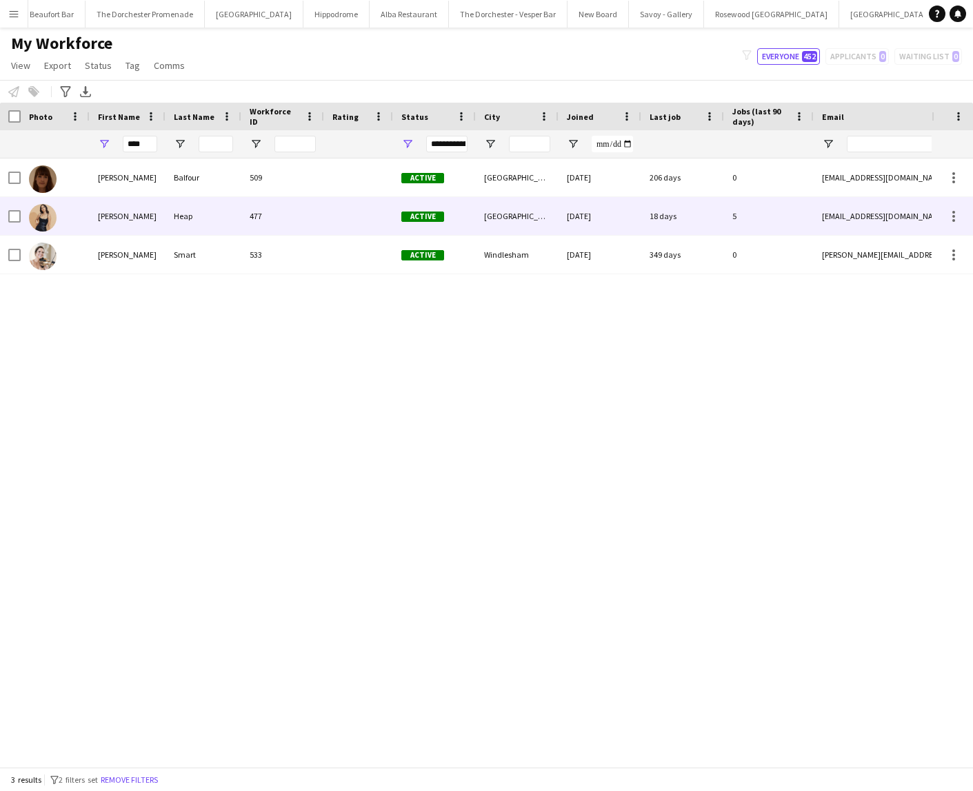
click at [197, 209] on div "Heap" at bounding box center [203, 216] width 76 height 38
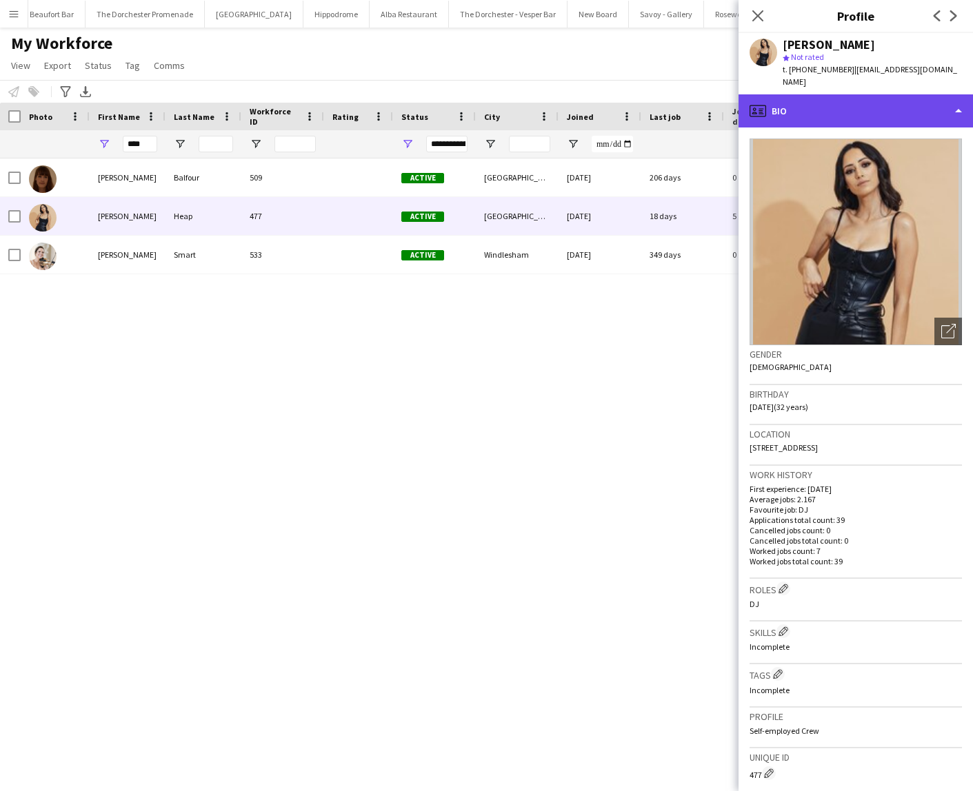
click at [813, 102] on div "profile Bio" at bounding box center [855, 110] width 234 height 33
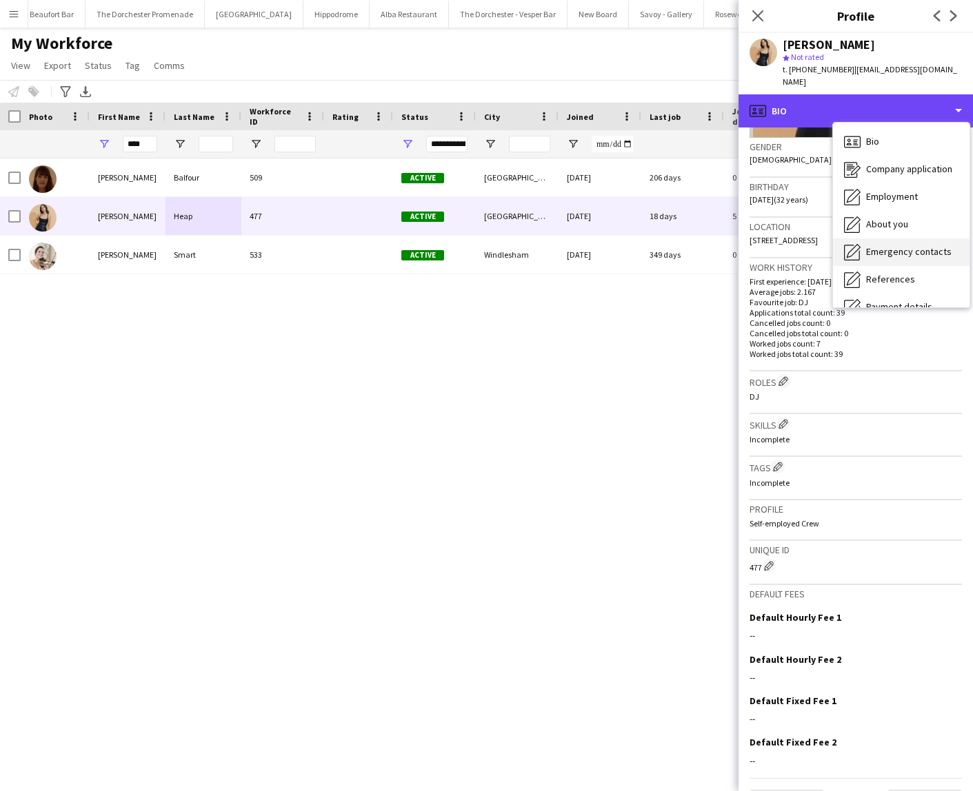
scroll to position [130, 0]
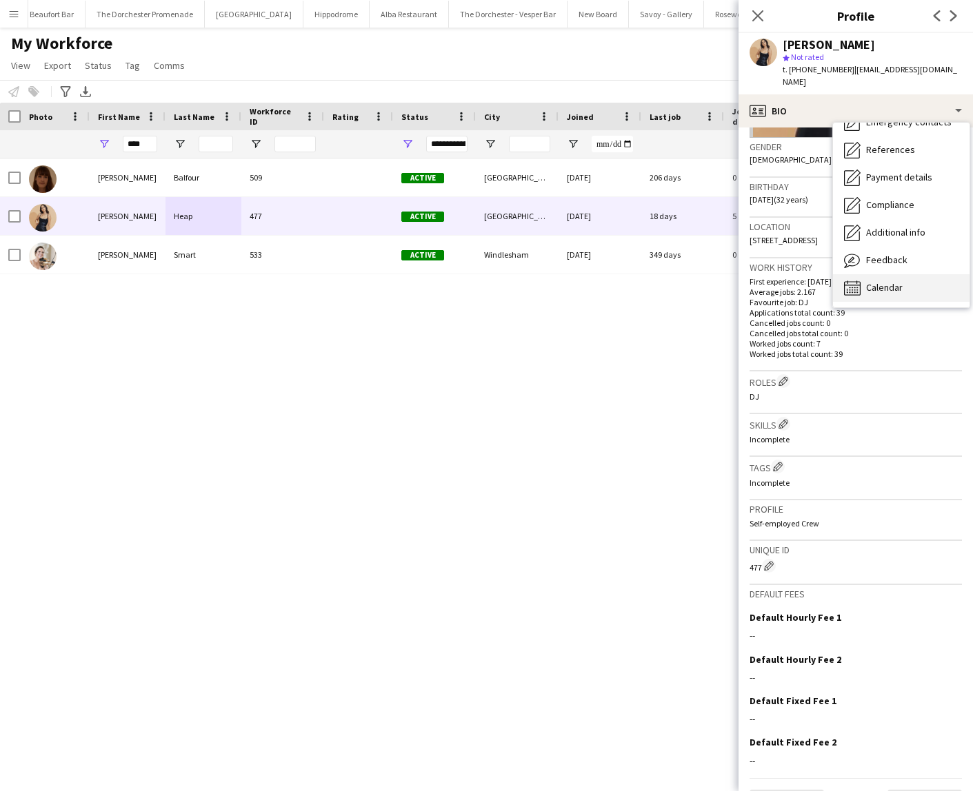
click at [874, 281] on span "Calendar" at bounding box center [884, 287] width 37 height 12
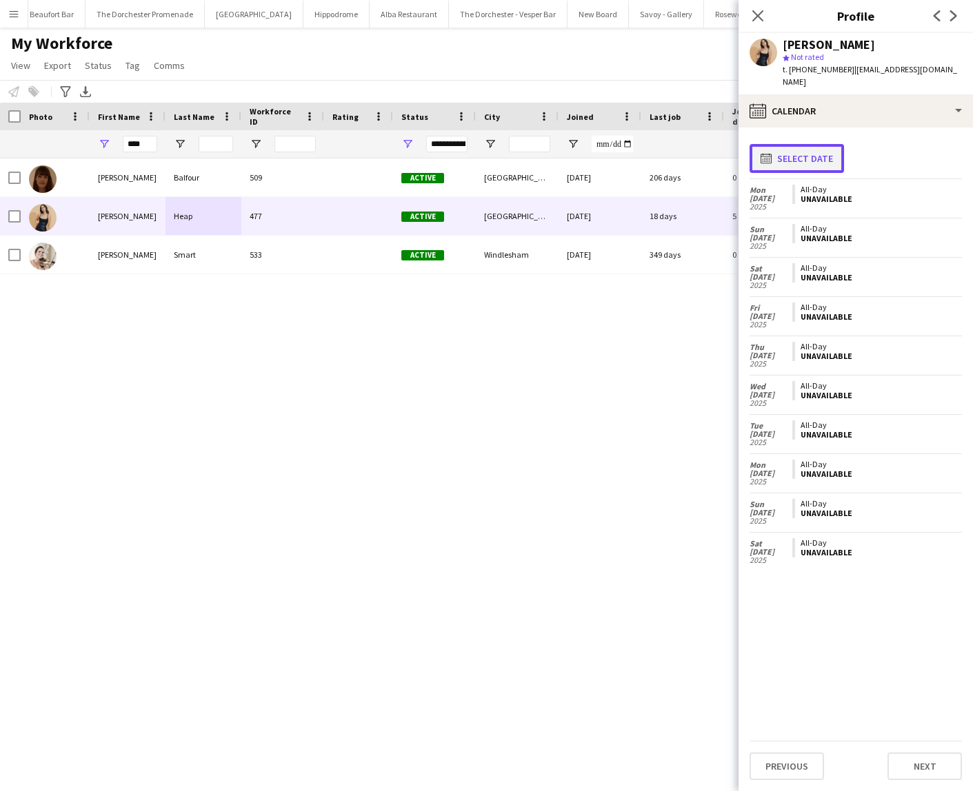
click at [809, 148] on button "calendar-full Select date" at bounding box center [796, 158] width 94 height 29
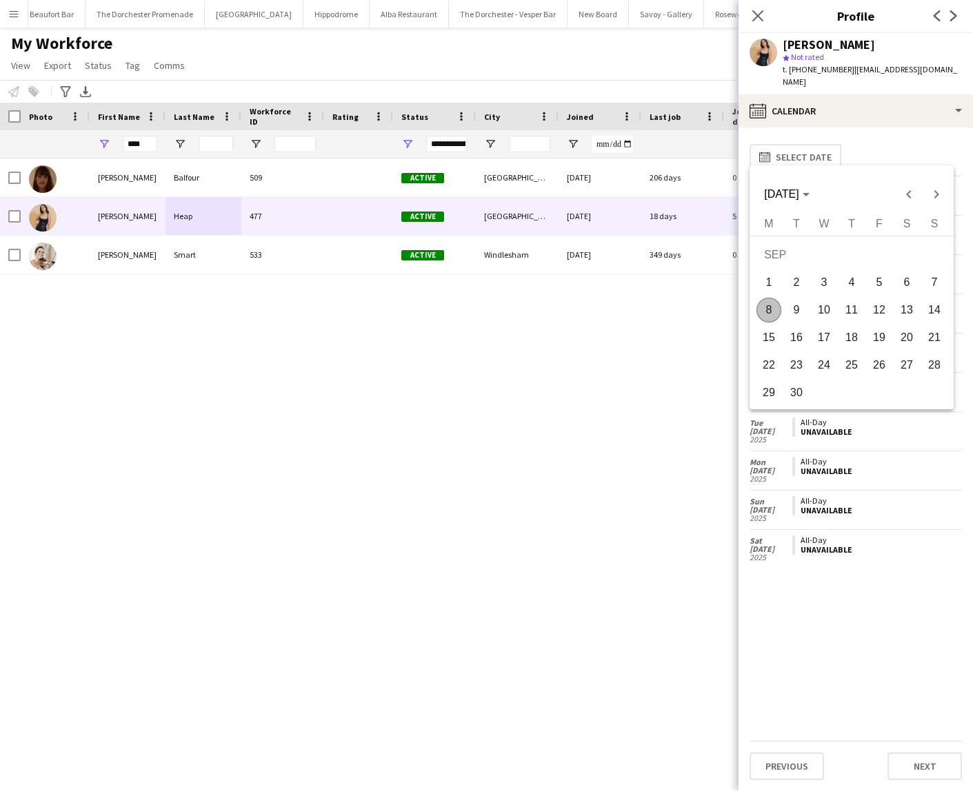
click at [766, 306] on span "8" at bounding box center [768, 310] width 25 height 25
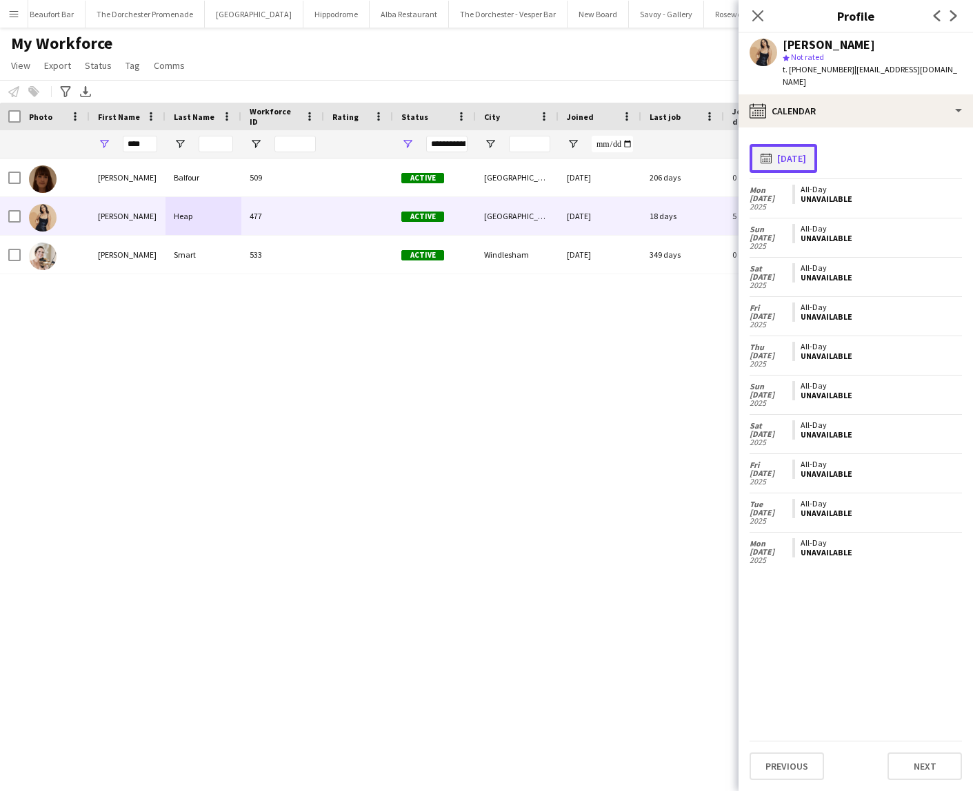
click at [805, 151] on button "calendar-full [DATE]" at bounding box center [783, 158] width 68 height 29
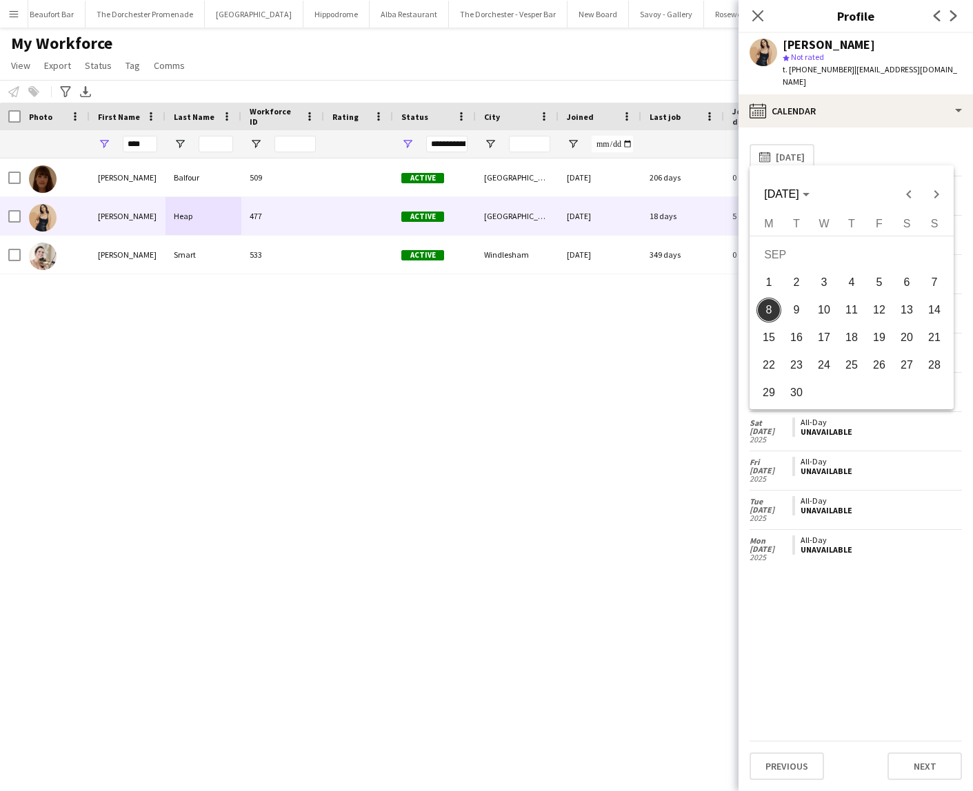
click at [796, 333] on span "16" at bounding box center [796, 337] width 25 height 25
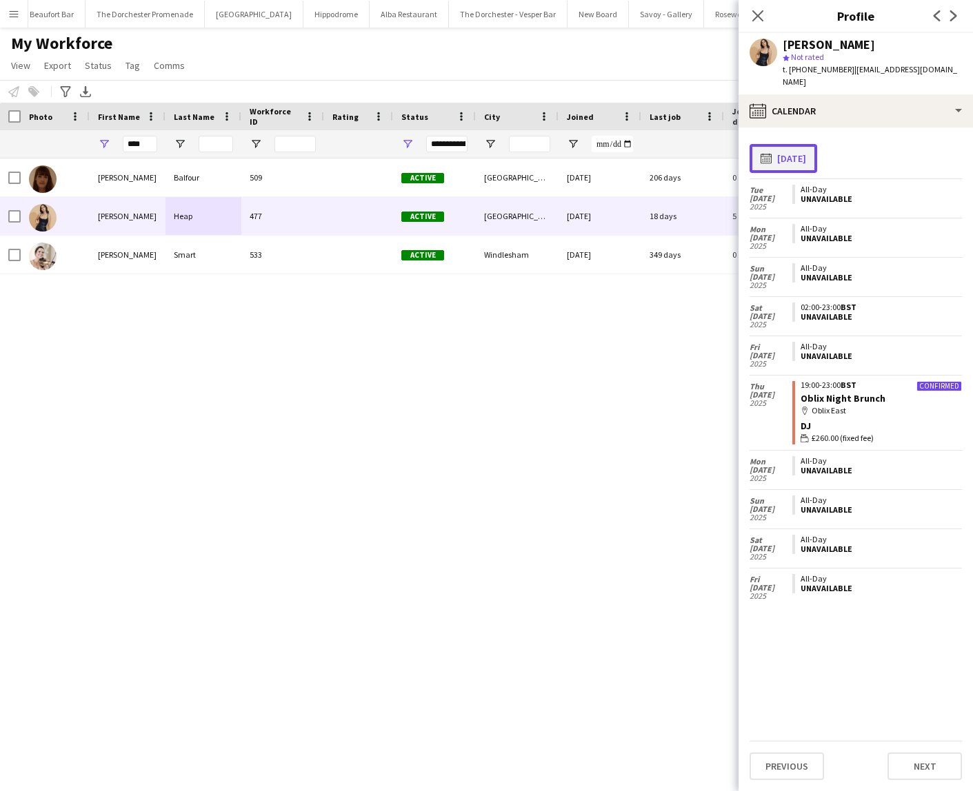
click at [793, 144] on button "calendar-full [DATE]" at bounding box center [783, 158] width 68 height 29
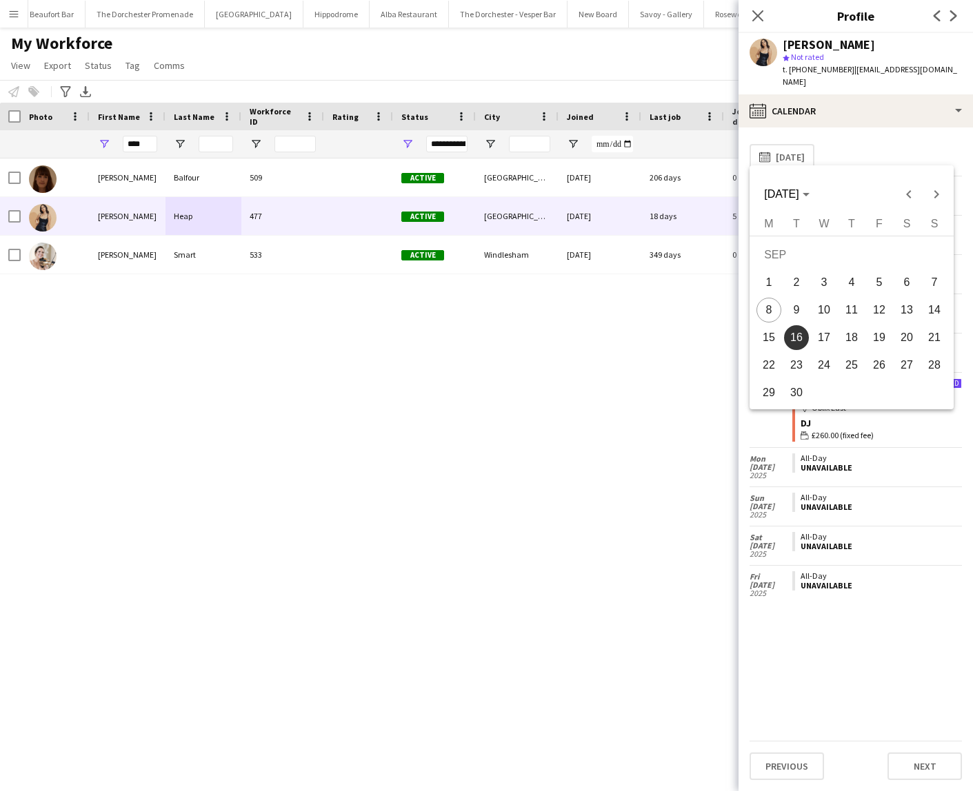
click at [846, 338] on span "18" at bounding box center [851, 337] width 25 height 25
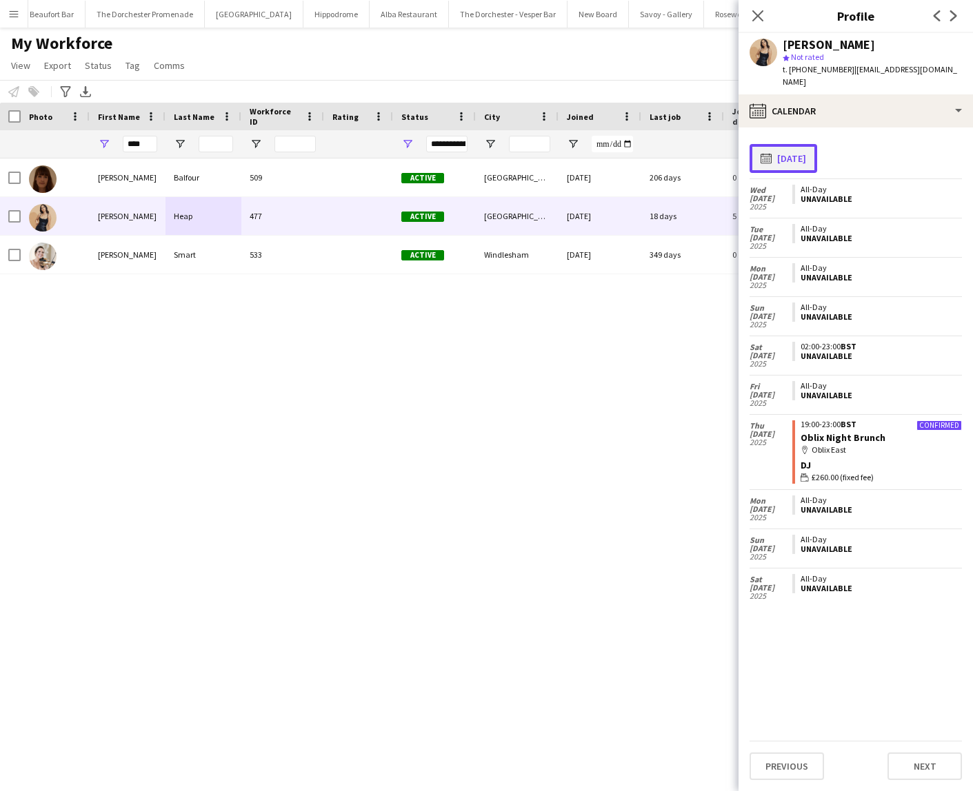
click at [801, 144] on button "calendar-full [DATE]" at bounding box center [783, 158] width 68 height 29
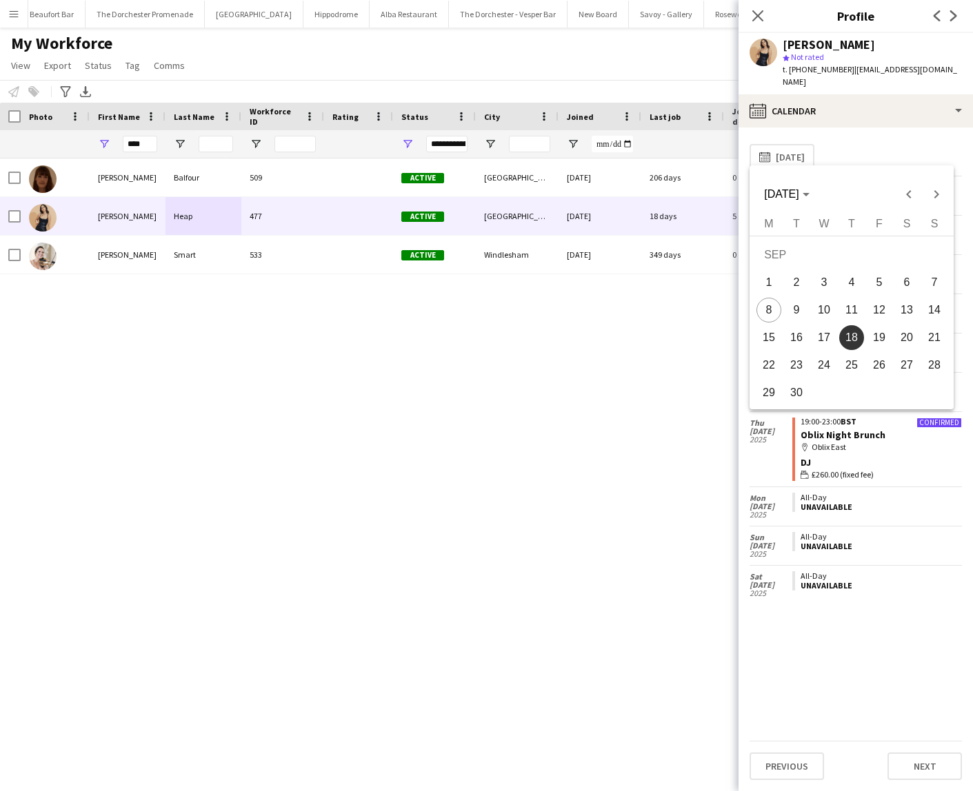
click at [902, 338] on span "20" at bounding box center [906, 337] width 25 height 25
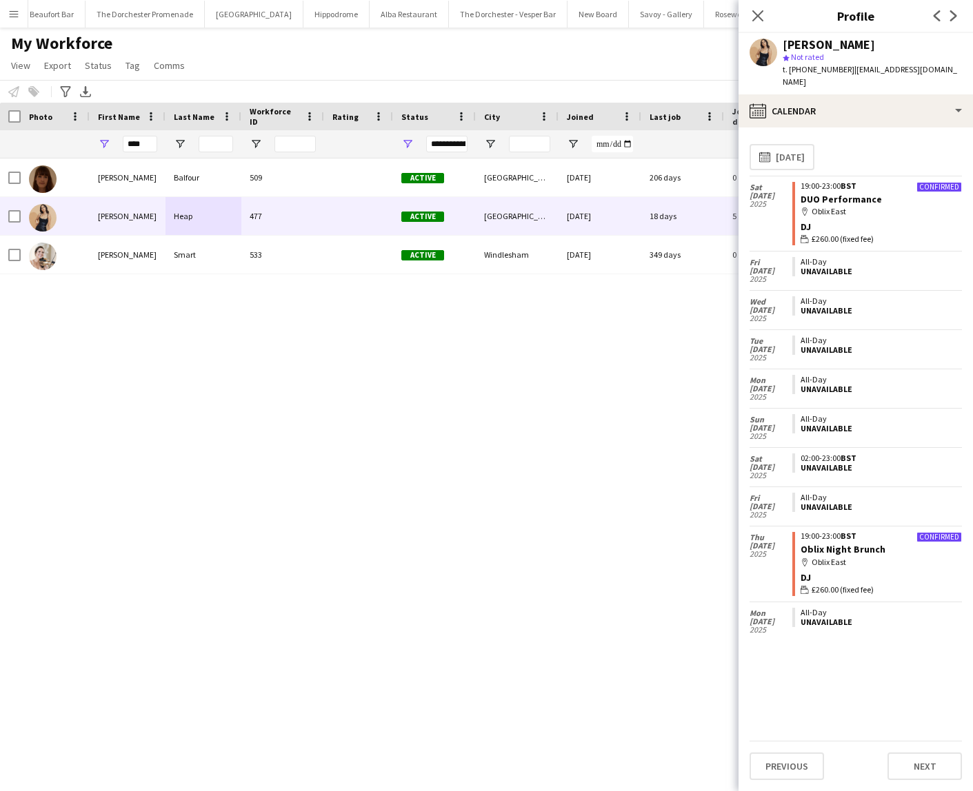
drag, startPoint x: 873, startPoint y: 278, endPoint x: 829, endPoint y: 279, distance: 43.4
click at [829, 279] on app-crew-calendar "[DATE] Confirmed 19:00-23:00 BST DUO Performance map-marker Oblix East DJ walle…" at bounding box center [855, 477] width 212 height 602
click at [581, 77] on div "My Workforce View Views Default view New view Update view Delete view Edit name…" at bounding box center [486, 56] width 973 height 47
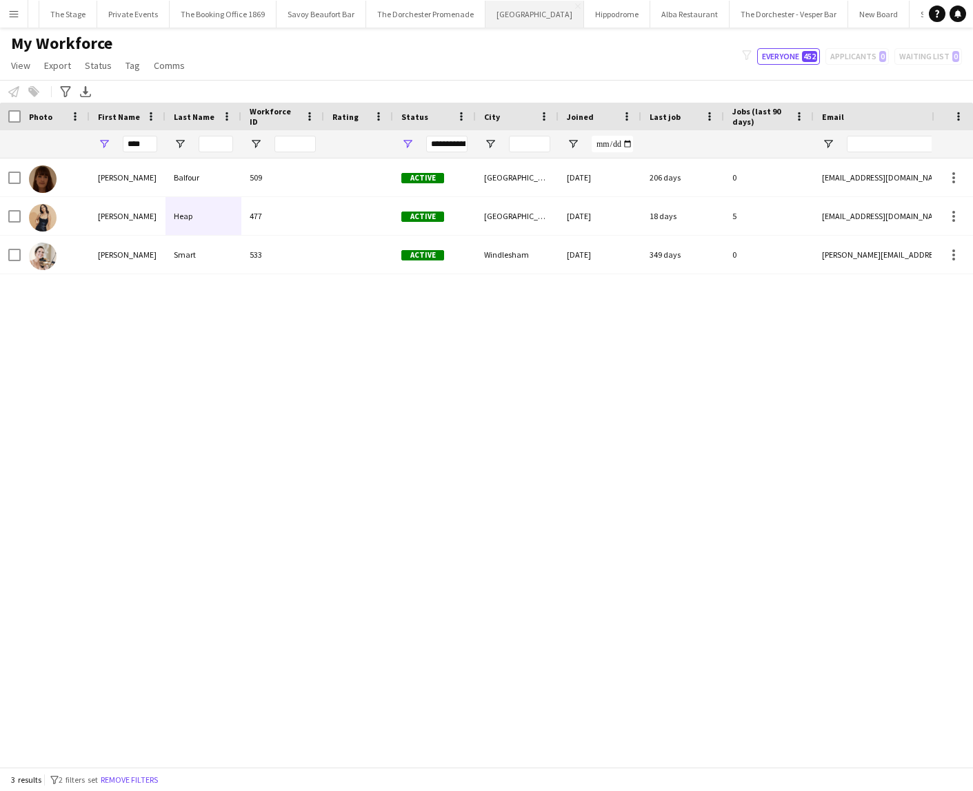
scroll to position [0, 0]
click at [125, 145] on input "****" at bounding box center [140, 144] width 34 height 17
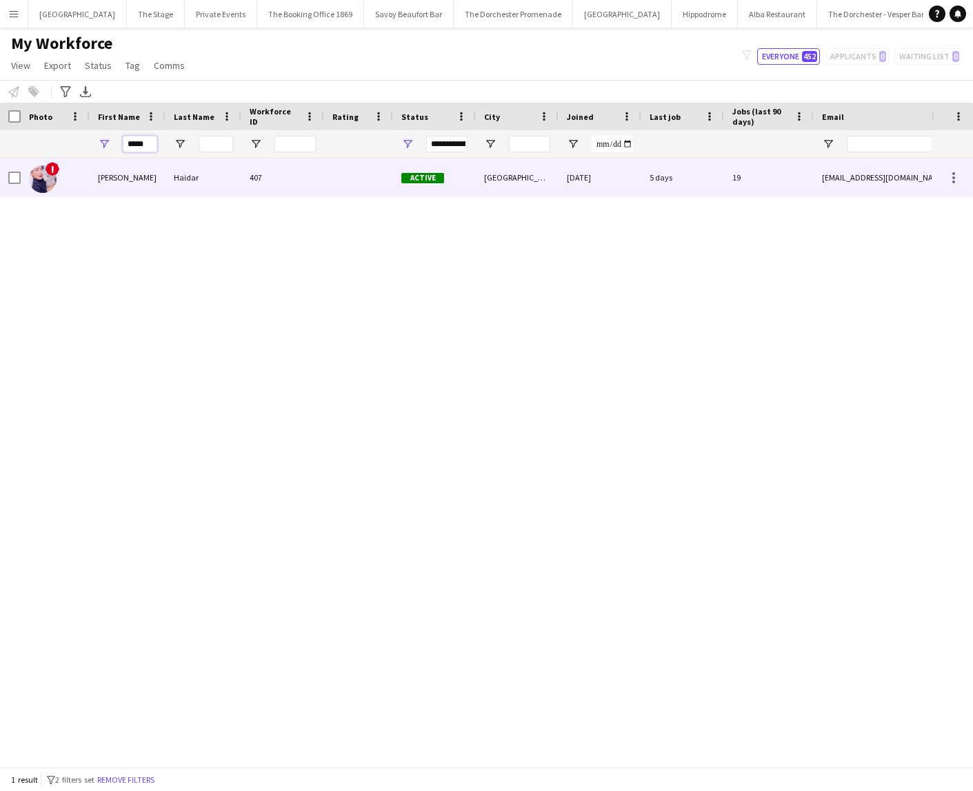
type input "*****"
click at [166, 187] on div "Haidar" at bounding box center [203, 178] width 76 height 38
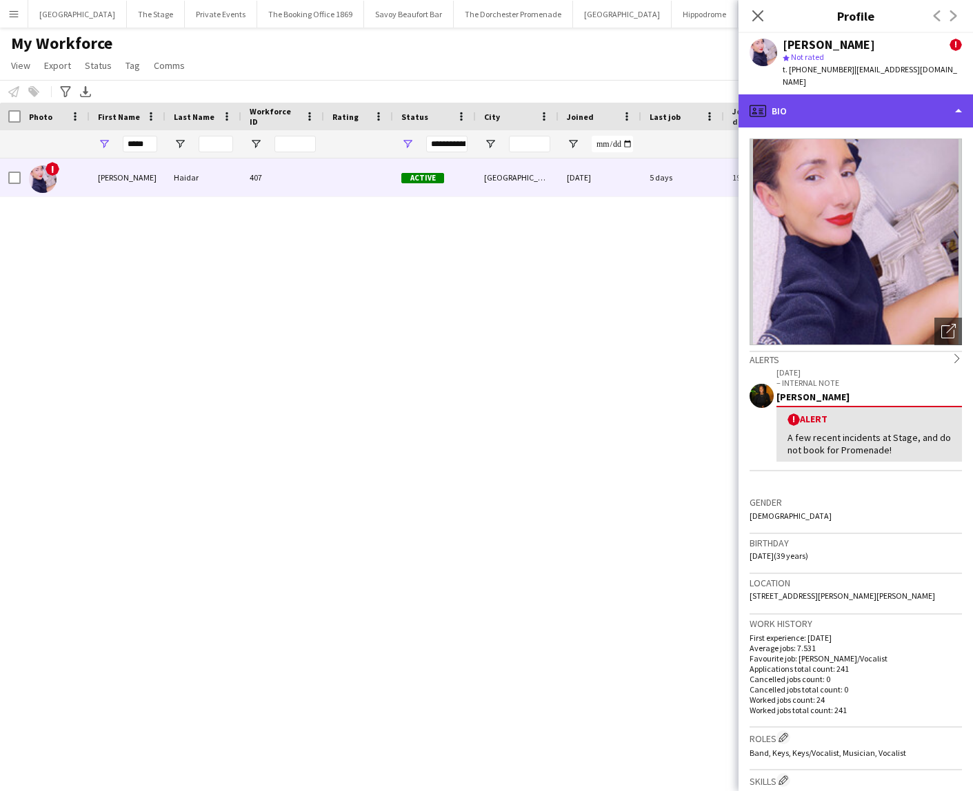
click at [800, 105] on div "profile Bio" at bounding box center [855, 110] width 234 height 33
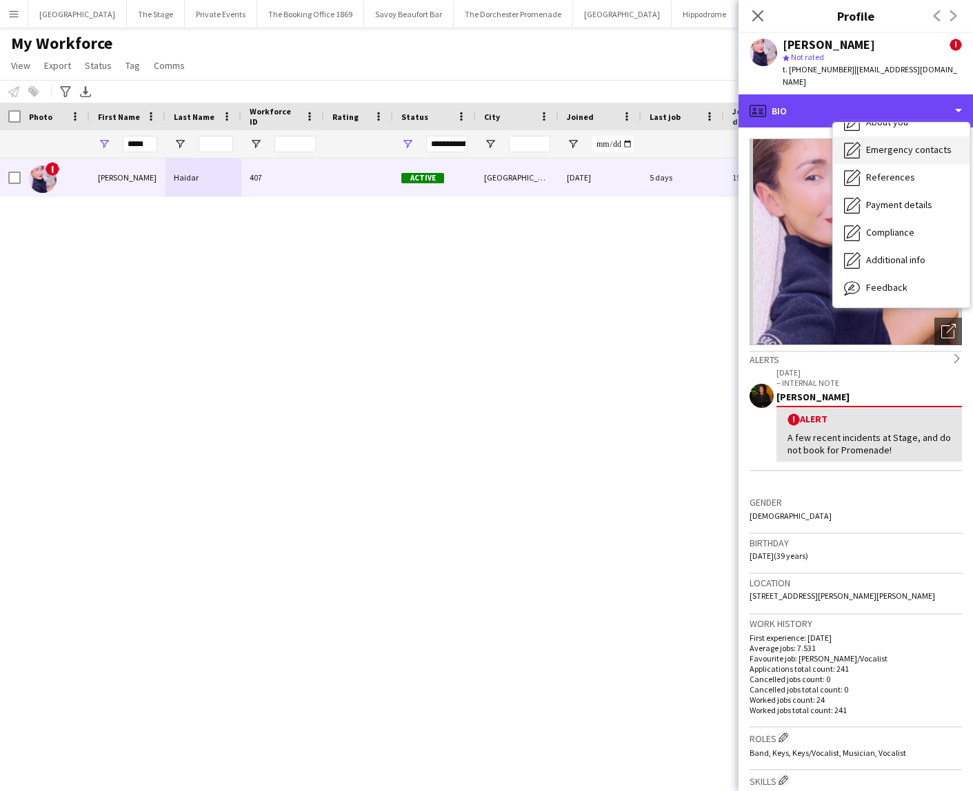
scroll to position [130, 0]
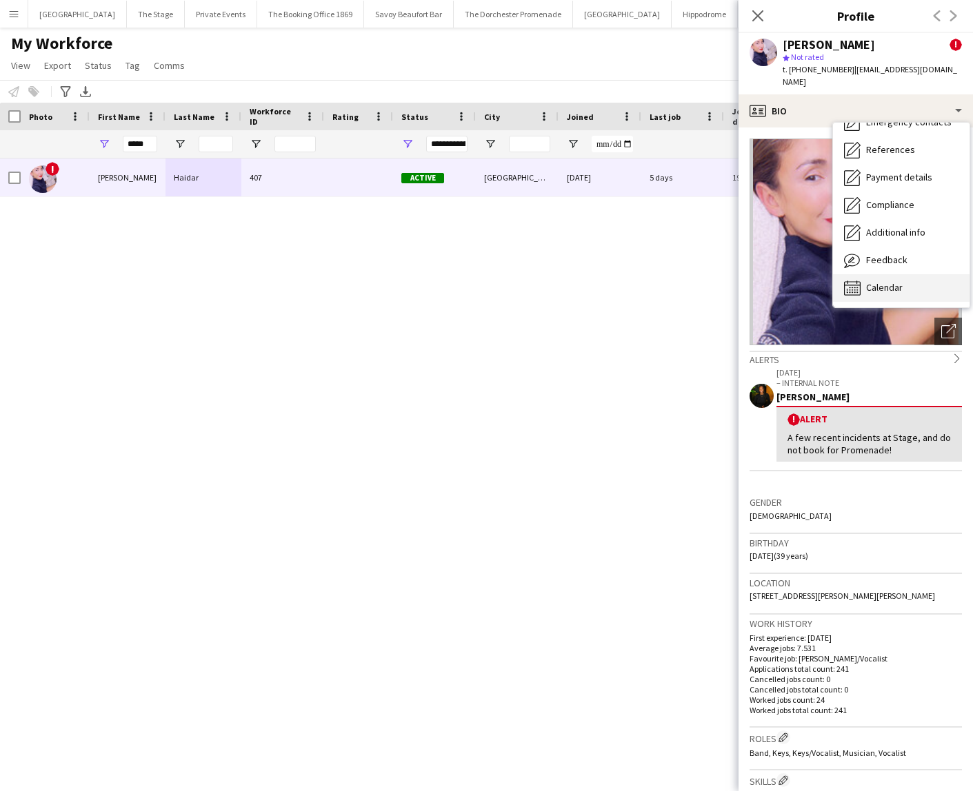
click at [862, 280] on div "Calendar Calendar" at bounding box center [901, 288] width 136 height 28
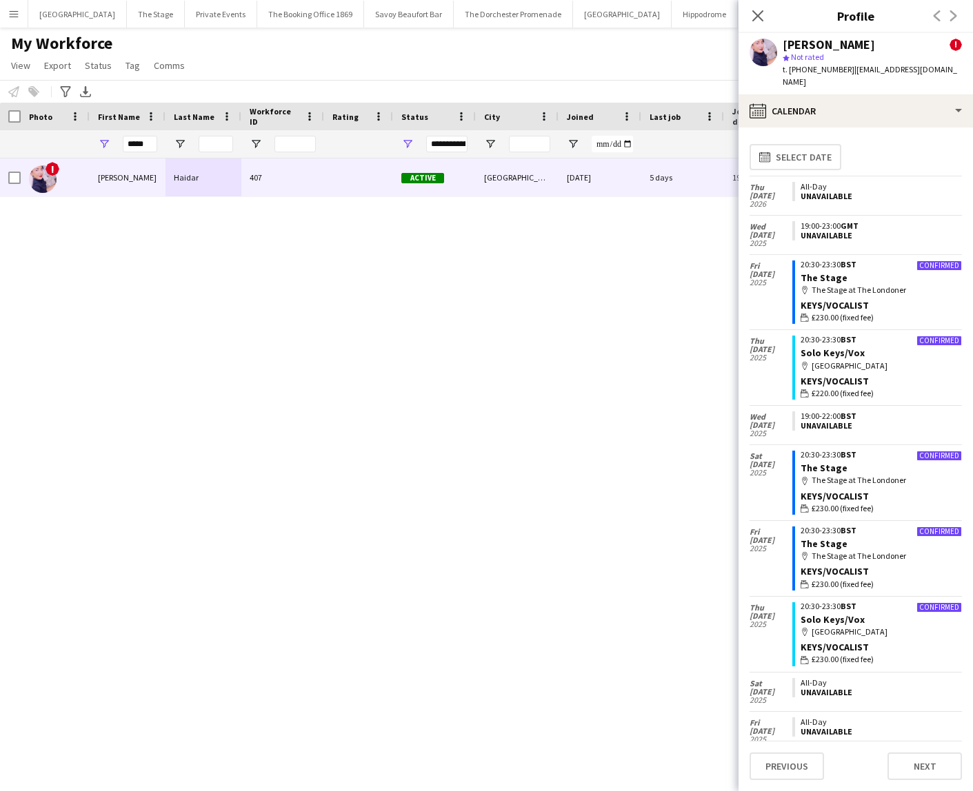
scroll to position [1, 0]
